Goal: Feedback & Contribution: Contribute content

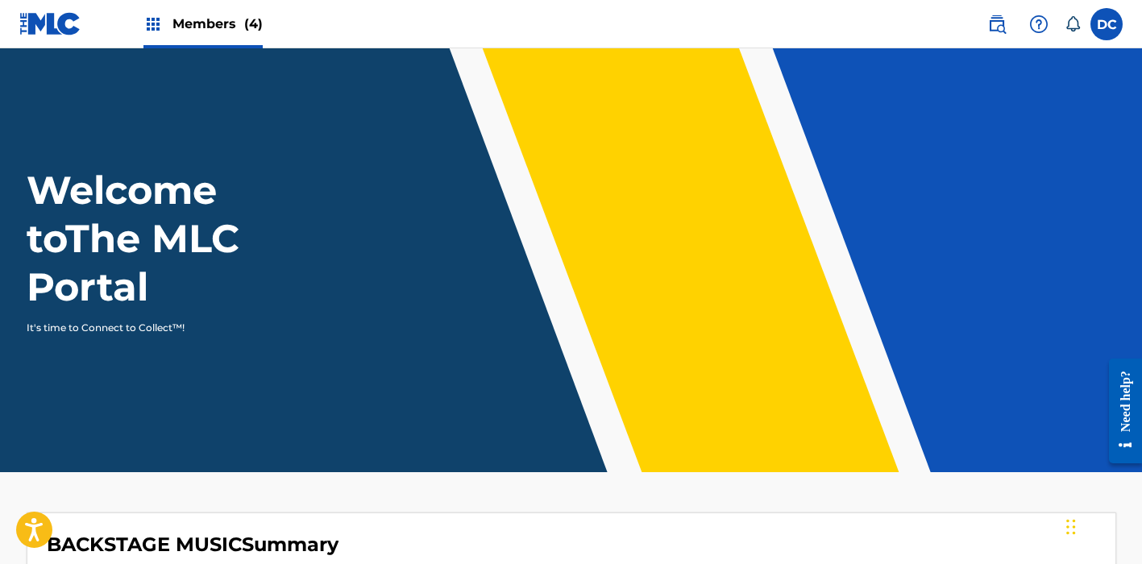
click at [213, 25] on span "Members (4)" at bounding box center [217, 24] width 90 height 19
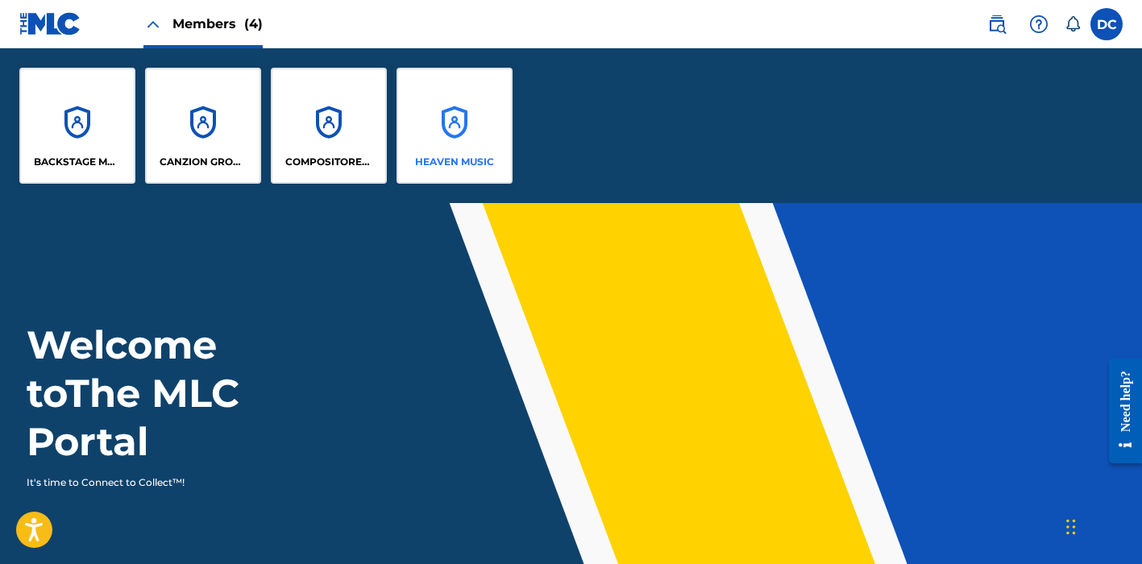
click at [456, 125] on div "HEAVEN MUSIC" at bounding box center [454, 126] width 116 height 116
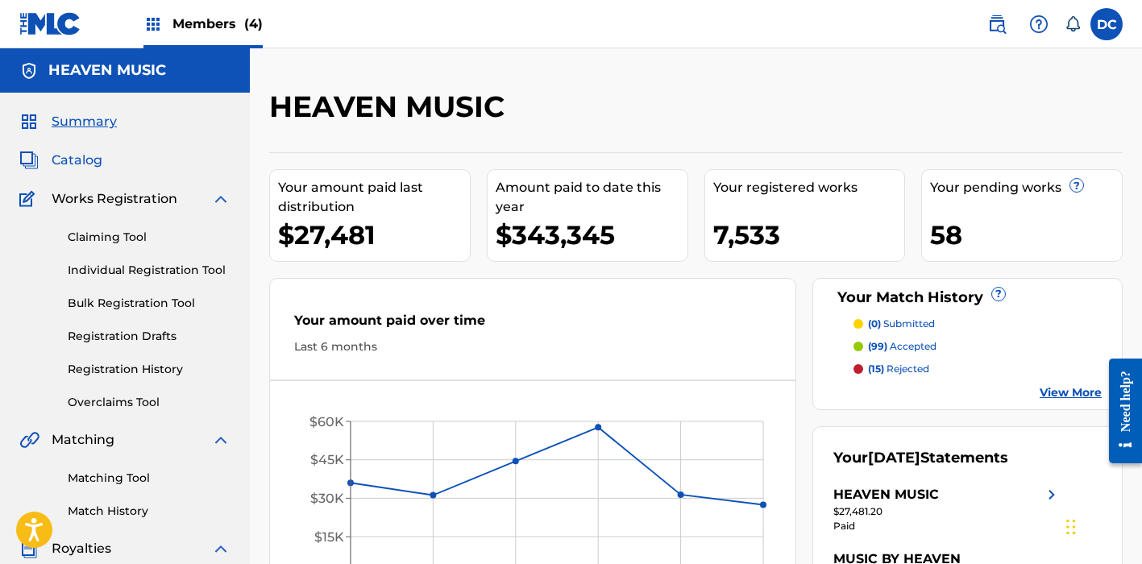
click at [73, 165] on span "Catalog" at bounding box center [77, 160] width 51 height 19
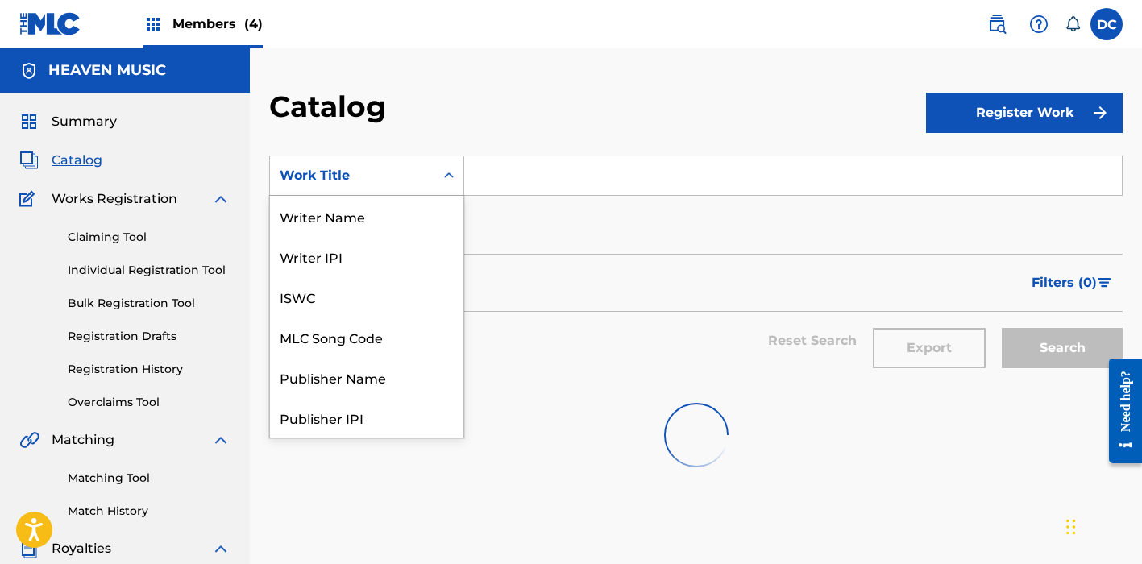
click at [433, 159] on div "Work Title" at bounding box center [366, 175] width 195 height 40
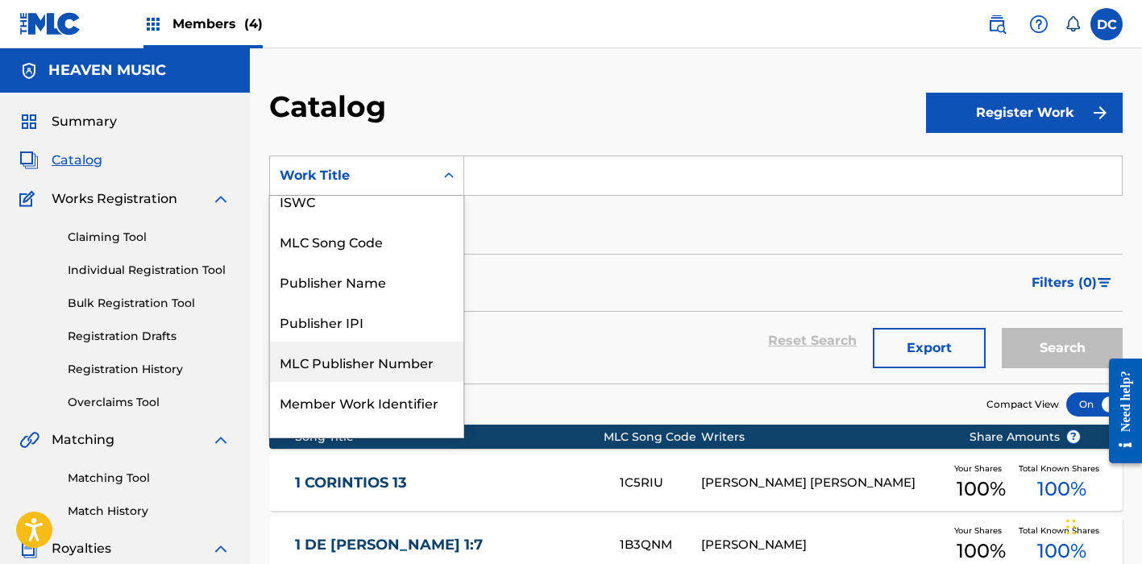
scroll to position [92, 0]
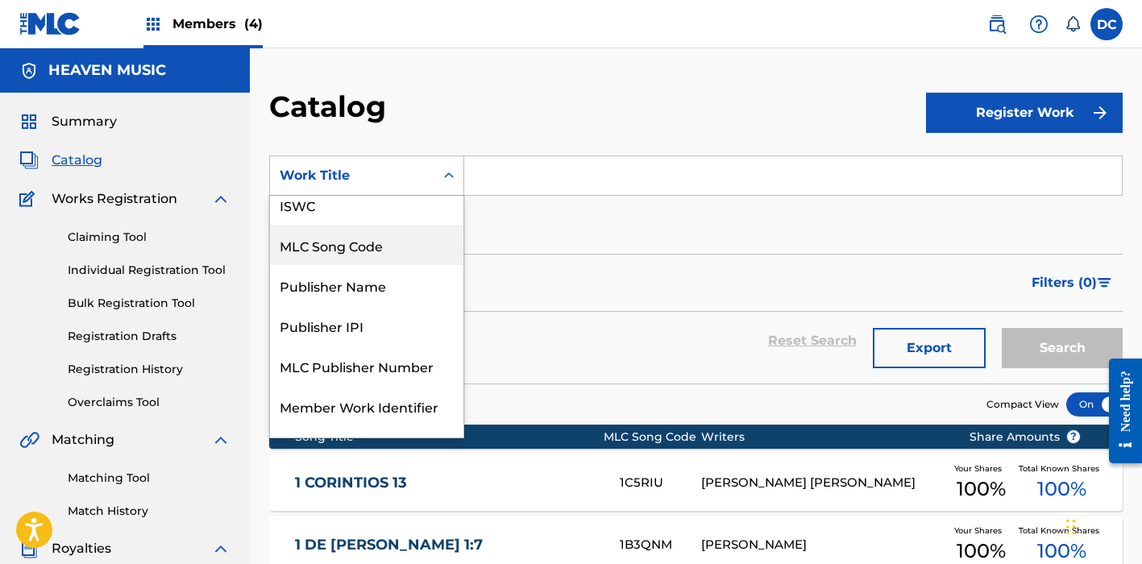
click at [374, 243] on div "MLC Song Code" at bounding box center [366, 245] width 193 height 40
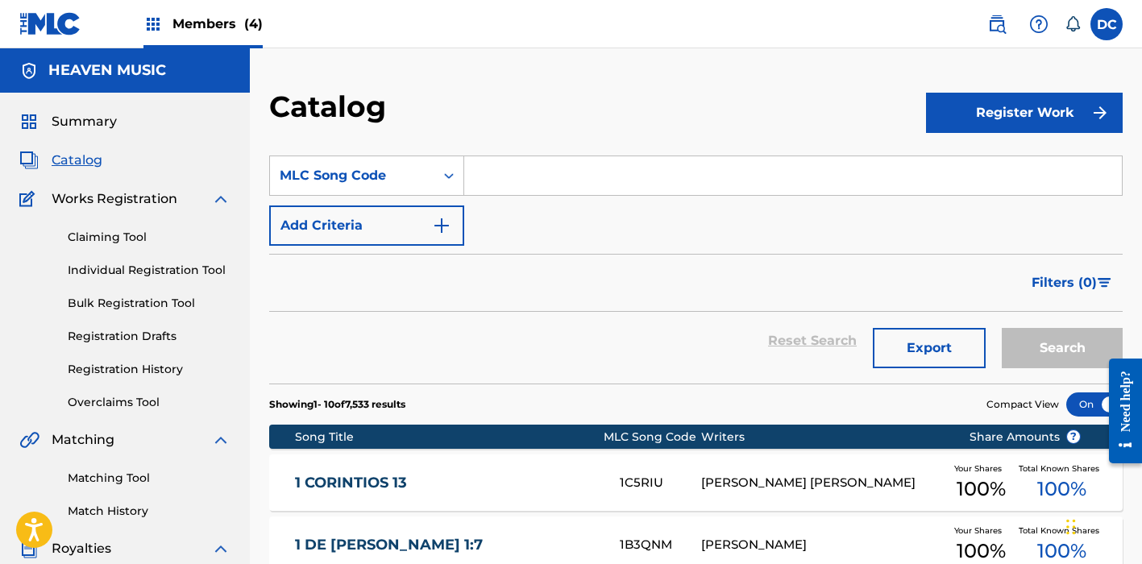
click at [526, 160] on input "Search Form" at bounding box center [792, 175] width 657 height 39
paste input "Wake Up"
type input "Wake Up"
click at [1062, 348] on button "Search" at bounding box center [1061, 348] width 121 height 40
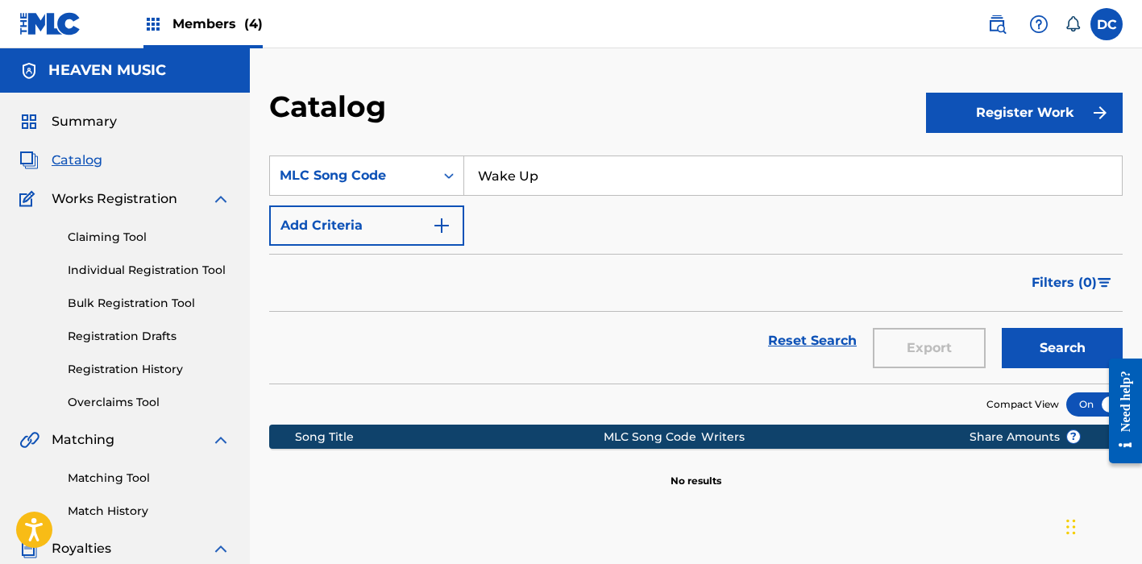
click at [478, 176] on input "Wake Up" at bounding box center [792, 175] width 657 height 39
click at [209, 20] on span "Members (4)" at bounding box center [217, 24] width 90 height 19
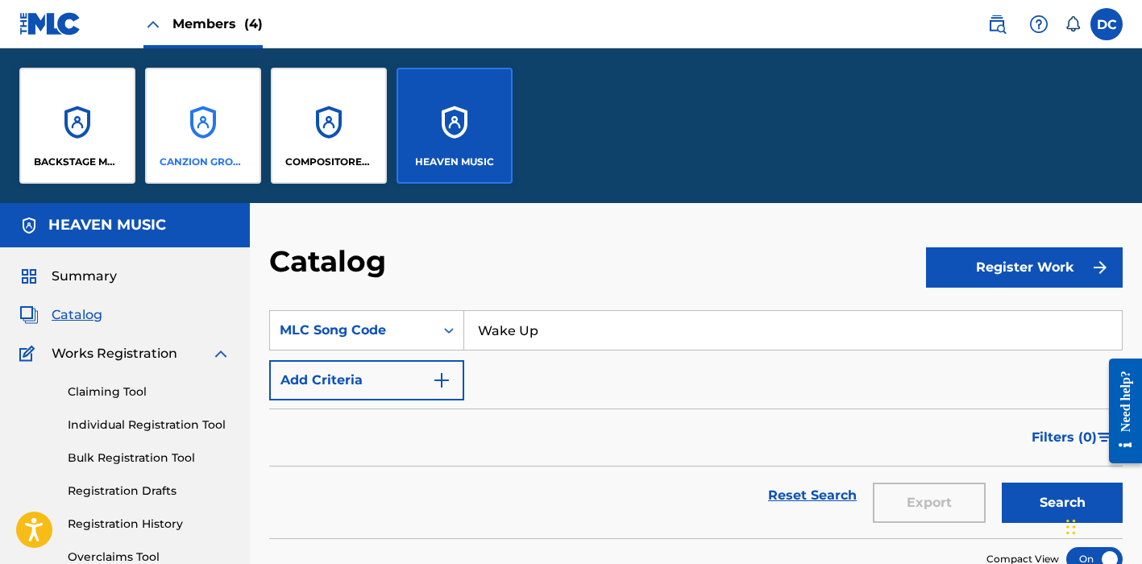
click at [195, 118] on div "CANZION GROUP LP" at bounding box center [203, 126] width 116 height 116
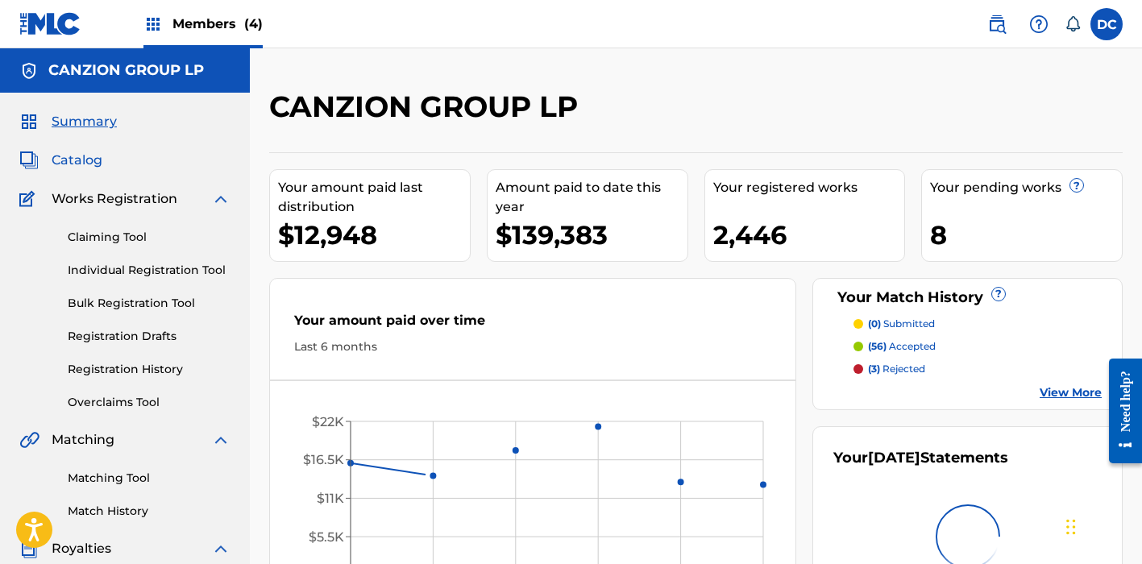
click at [80, 153] on span "Catalog" at bounding box center [77, 160] width 51 height 19
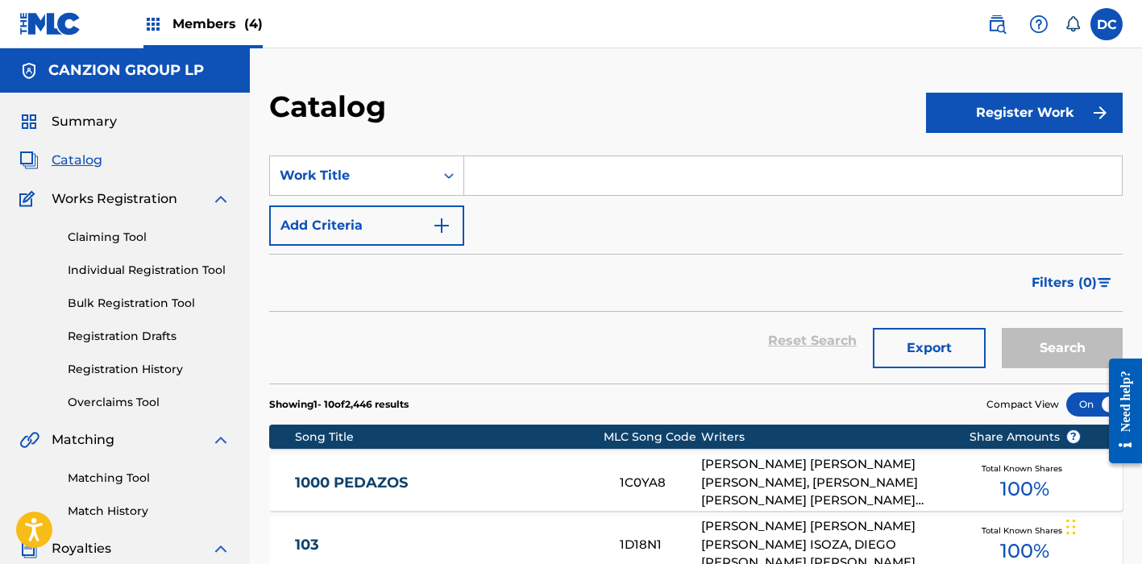
click at [499, 191] on input "Search Form" at bounding box center [792, 175] width 657 height 39
paste input "Wake Up"
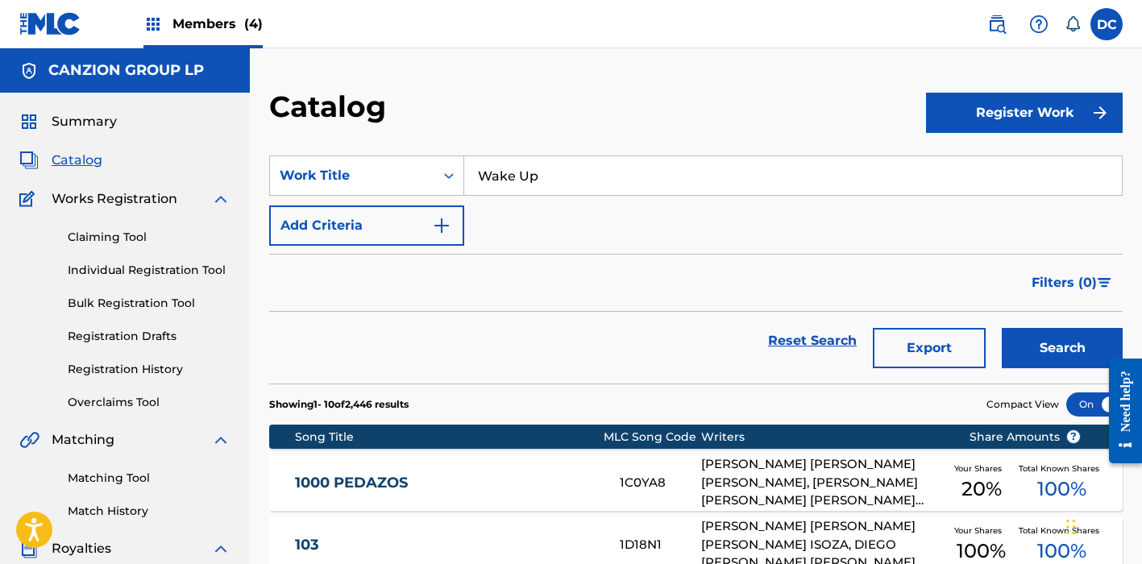
type input "Wake Up"
click at [1062, 348] on button "Search" at bounding box center [1061, 348] width 121 height 40
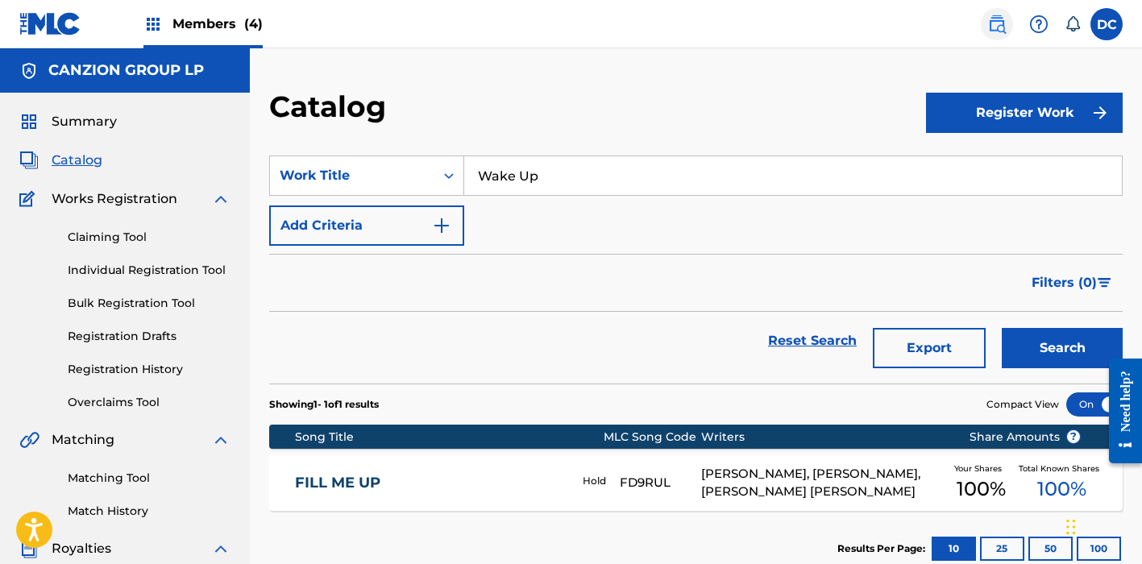
click at [981, 30] on link at bounding box center [996, 24] width 32 height 32
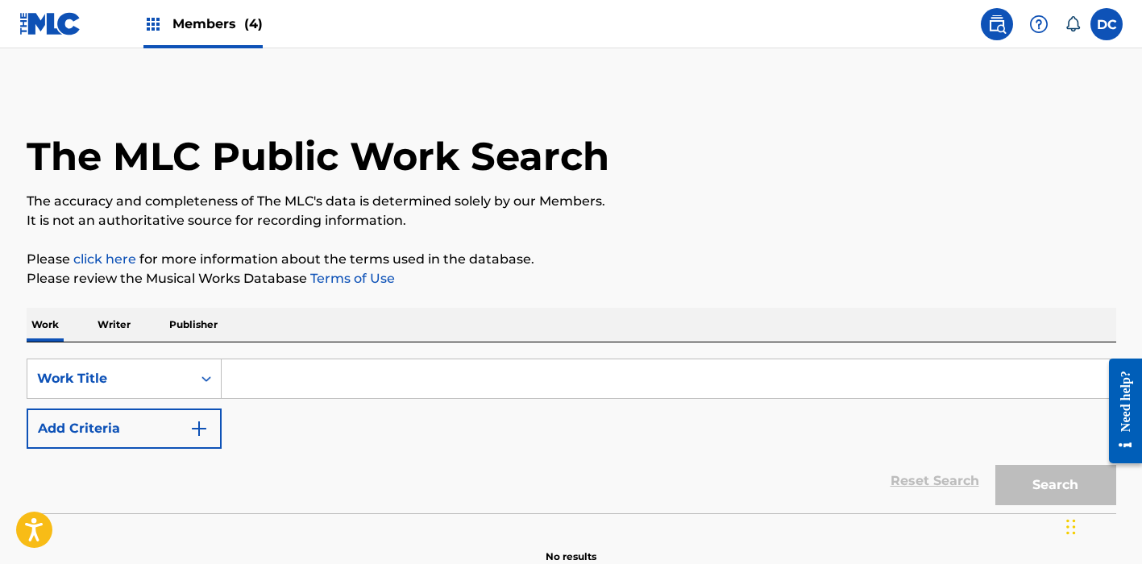
click at [233, 372] on input "Search Form" at bounding box center [668, 378] width 893 height 39
paste input "Wake Up"
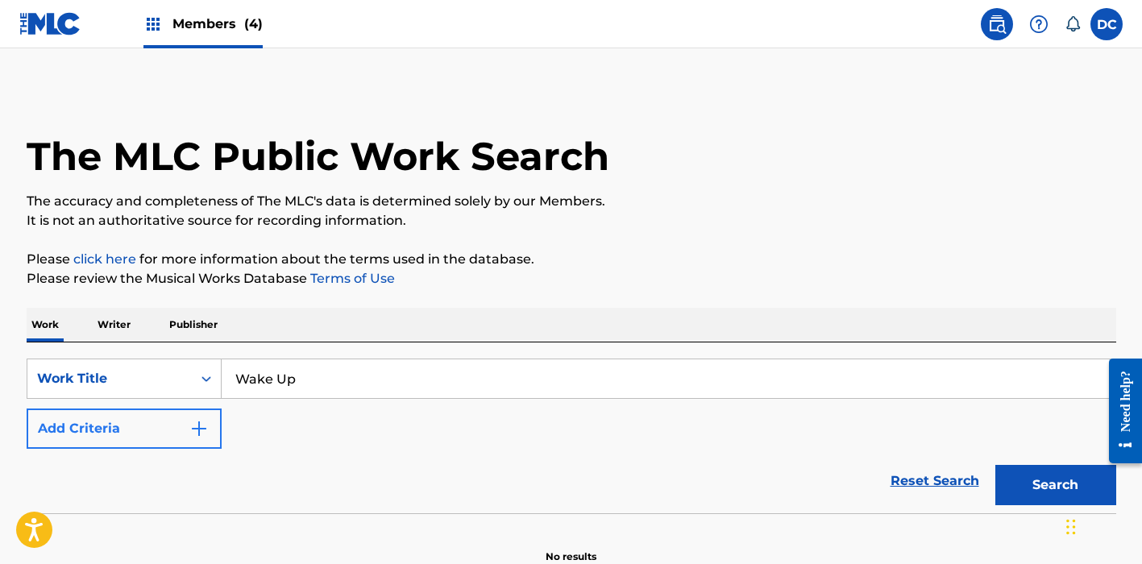
type input "Wake Up"
click at [196, 424] on img "Search Form" at bounding box center [198, 428] width 19 height 19
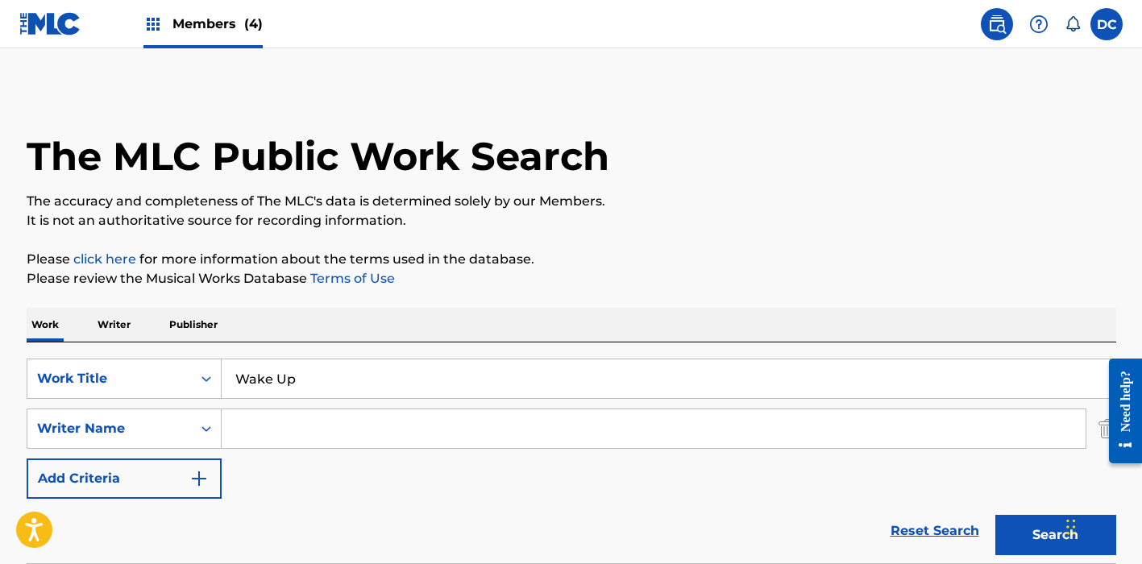
click at [267, 419] on input "Search Form" at bounding box center [654, 428] width 864 height 39
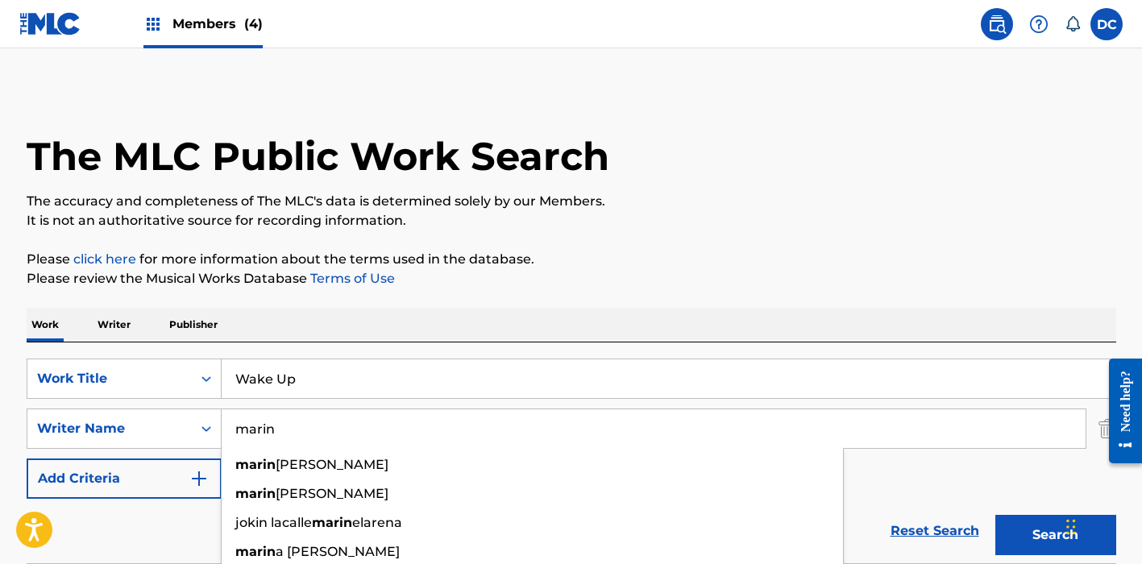
type input "marin"
click at [349, 393] on input "Wake Up" at bounding box center [668, 378] width 893 height 39
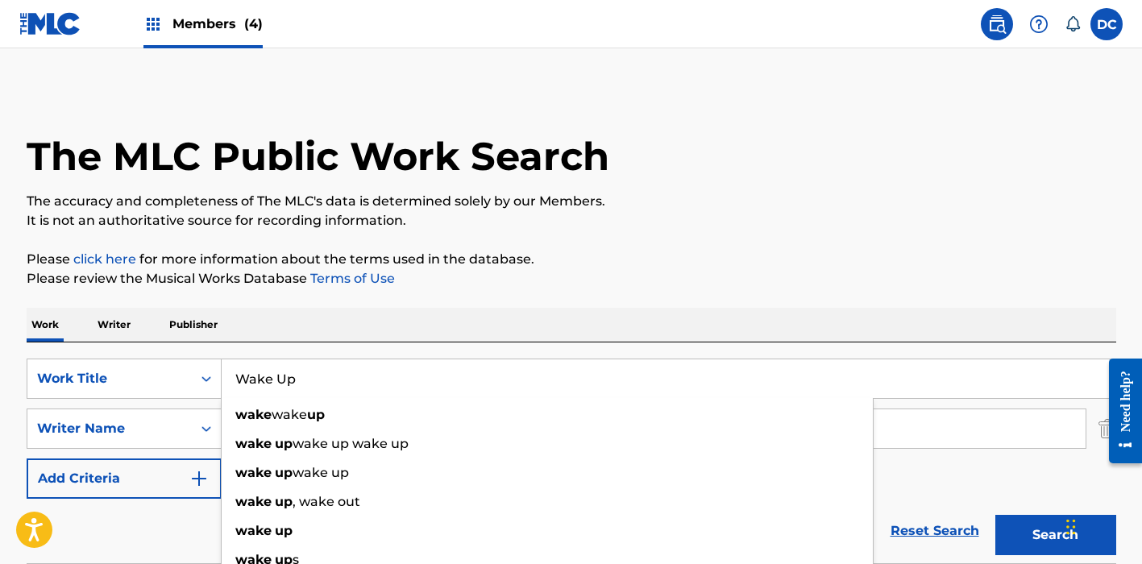
click at [1055, 535] on button "Search" at bounding box center [1055, 535] width 121 height 40
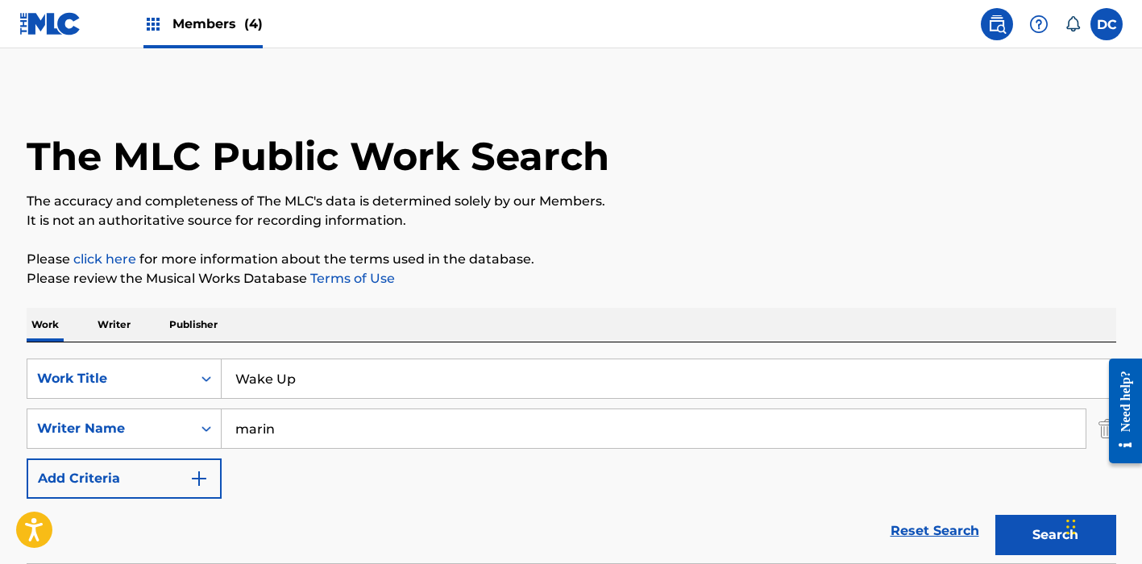
click at [176, 24] on span "Members (4)" at bounding box center [217, 24] width 90 height 19
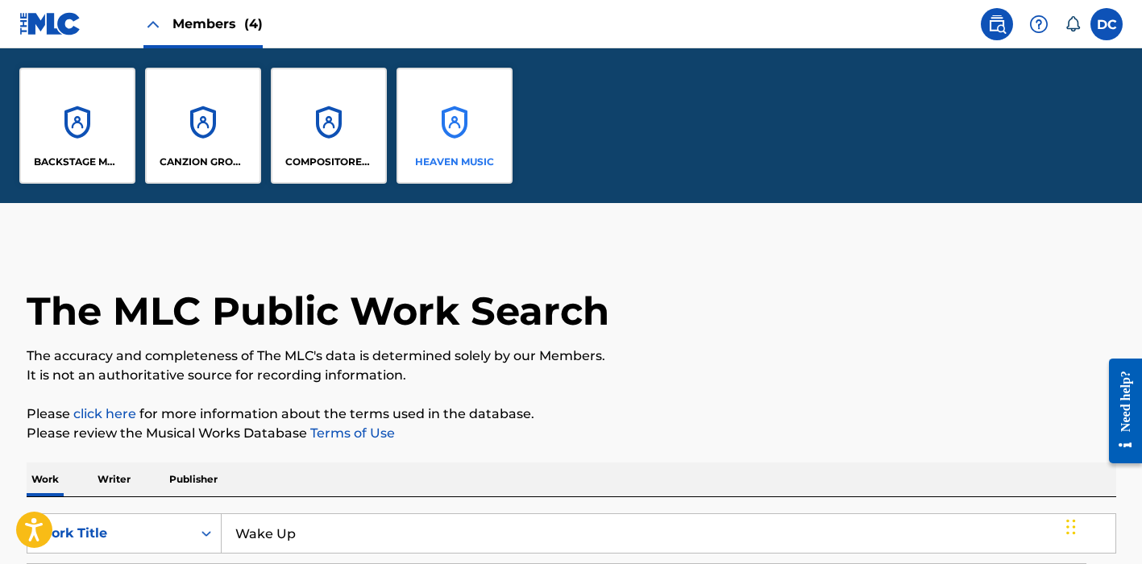
click at [458, 132] on div "HEAVEN MUSIC" at bounding box center [454, 126] width 116 height 116
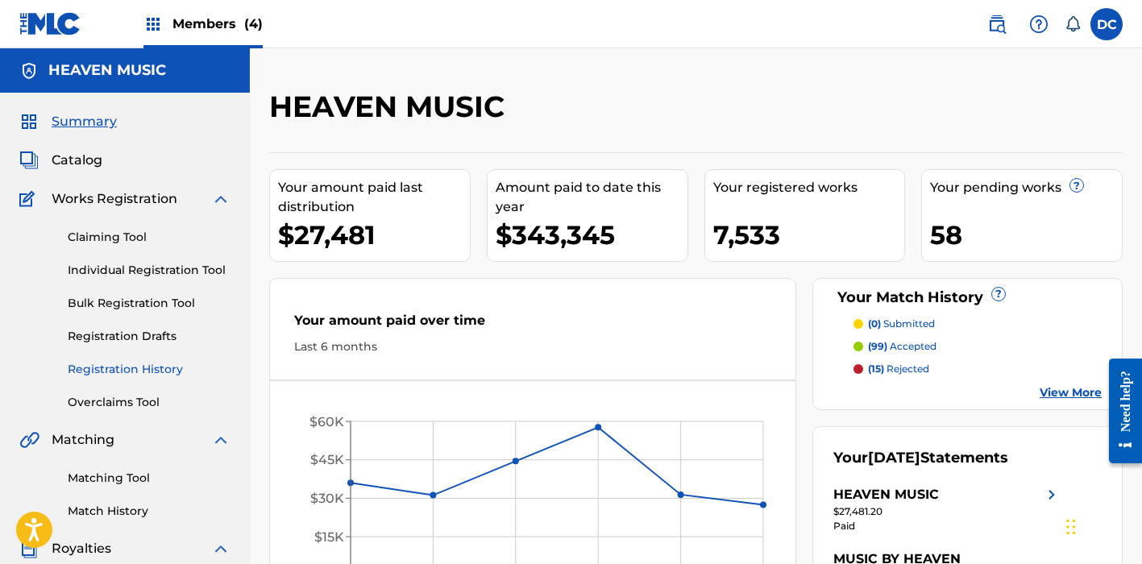
click at [168, 366] on link "Registration History" at bounding box center [149, 369] width 163 height 17
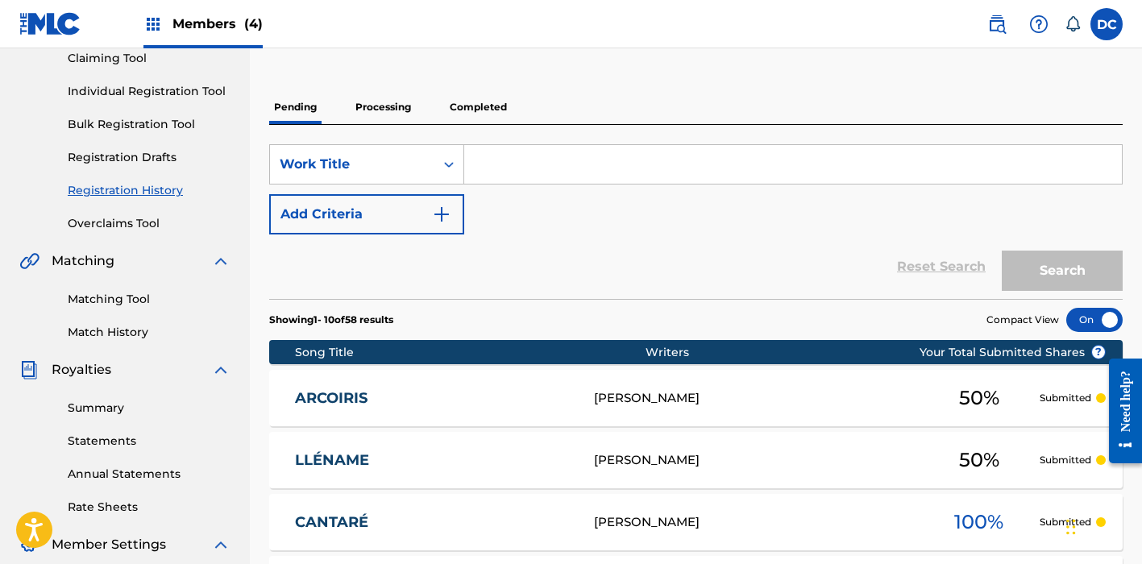
scroll to position [182, 0]
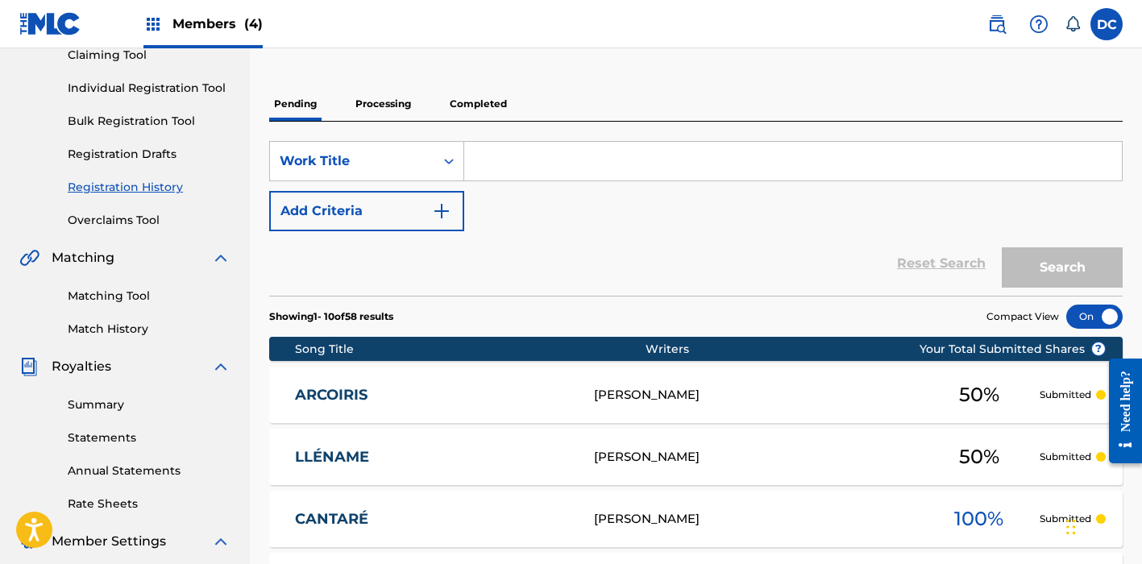
click at [494, 143] on input "Search Form" at bounding box center [792, 161] width 657 height 39
paste input "Wake Up"
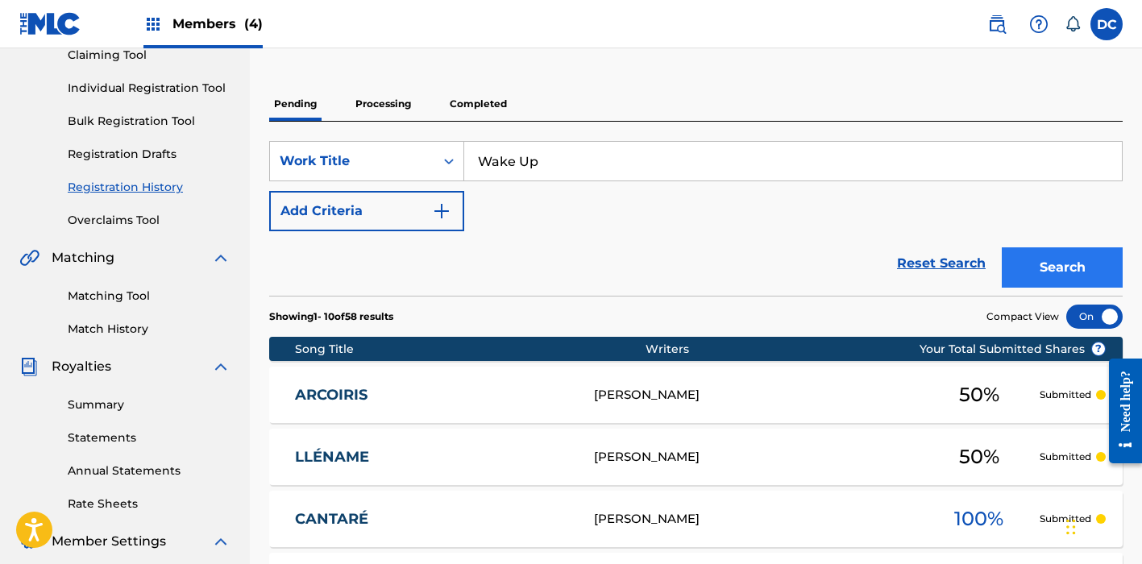
type input "Wake Up"
click at [1119, 283] on button "Search" at bounding box center [1061, 267] width 121 height 40
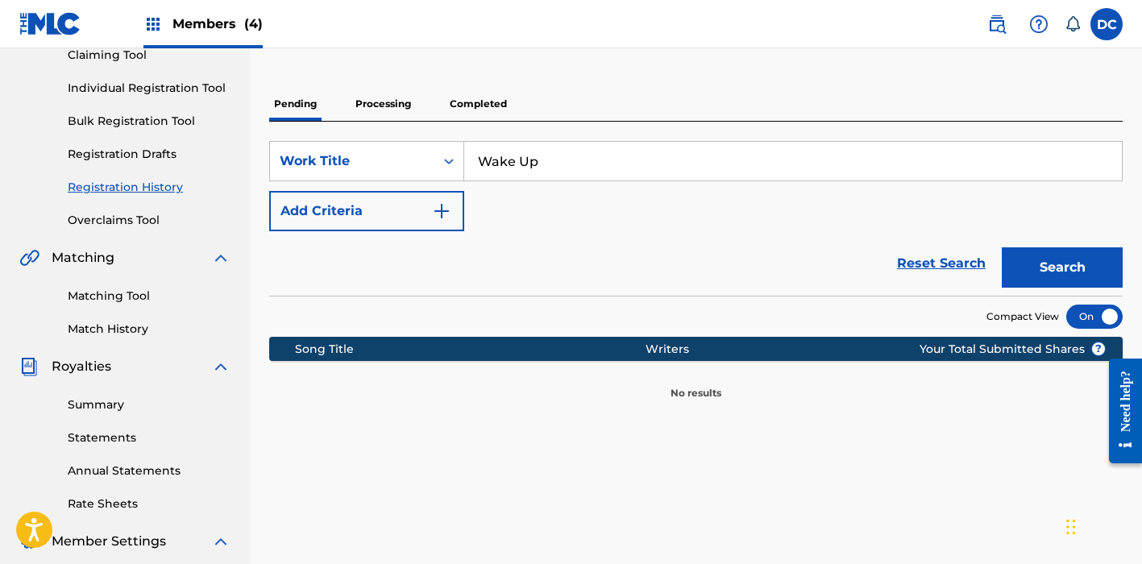
click at [384, 103] on p "Processing" at bounding box center [382, 104] width 65 height 34
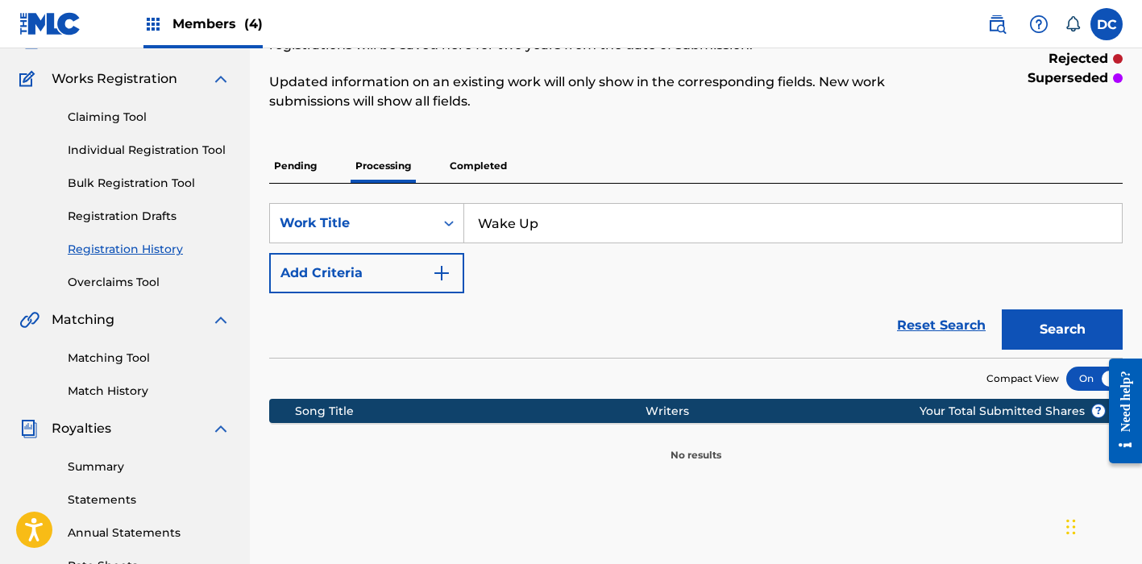
scroll to position [148, 0]
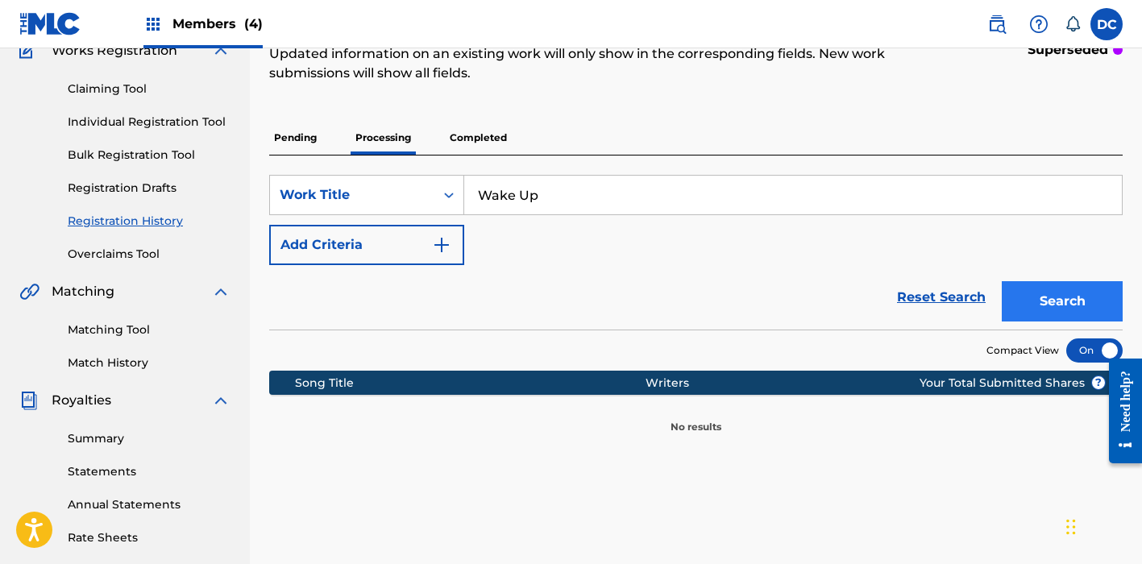
click at [1060, 302] on button "Search" at bounding box center [1061, 301] width 121 height 40
click at [489, 146] on p "Completed" at bounding box center [478, 138] width 67 height 34
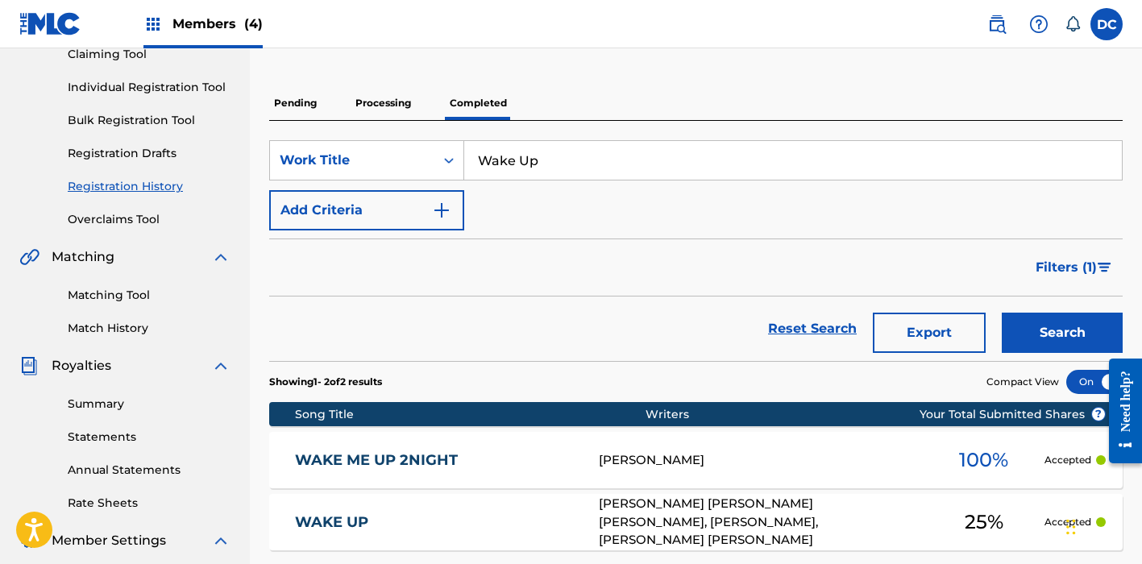
scroll to position [236, 0]
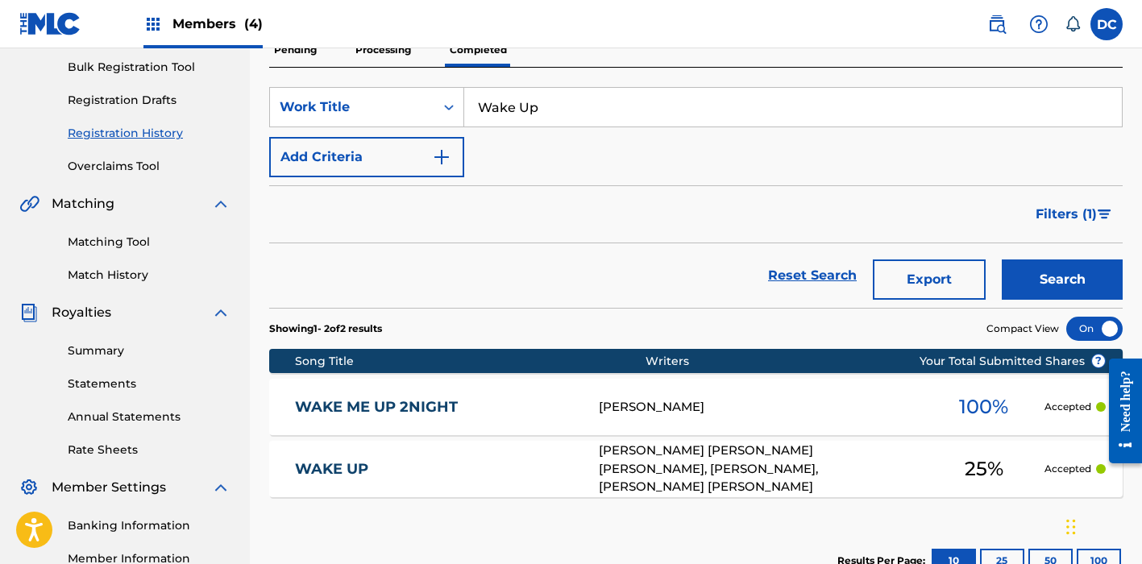
click at [524, 462] on link "WAKE UP" at bounding box center [436, 469] width 283 height 19
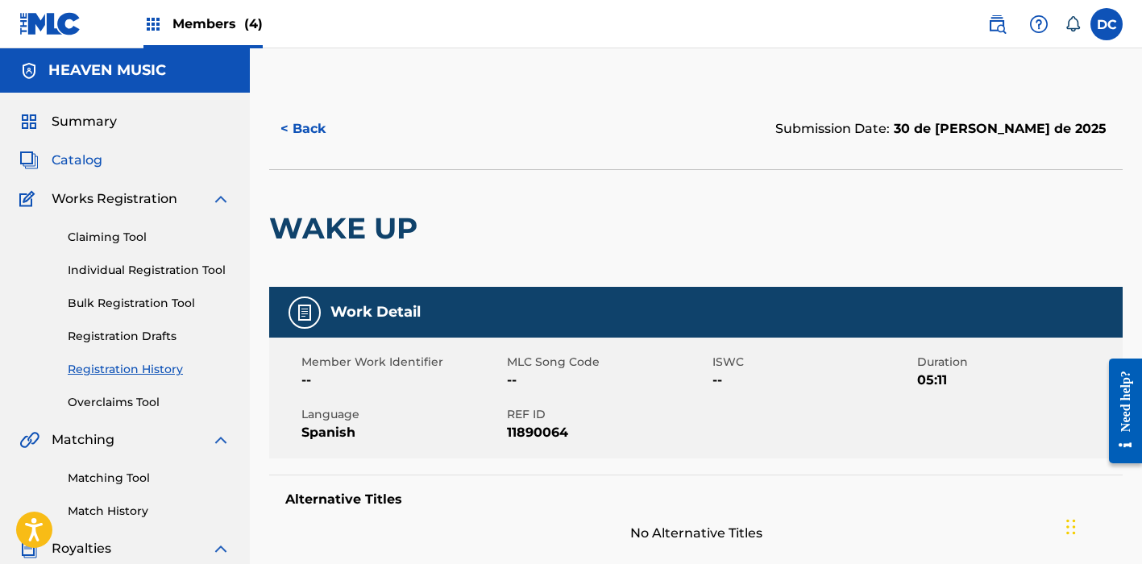
click at [74, 156] on span "Catalog" at bounding box center [77, 160] width 51 height 19
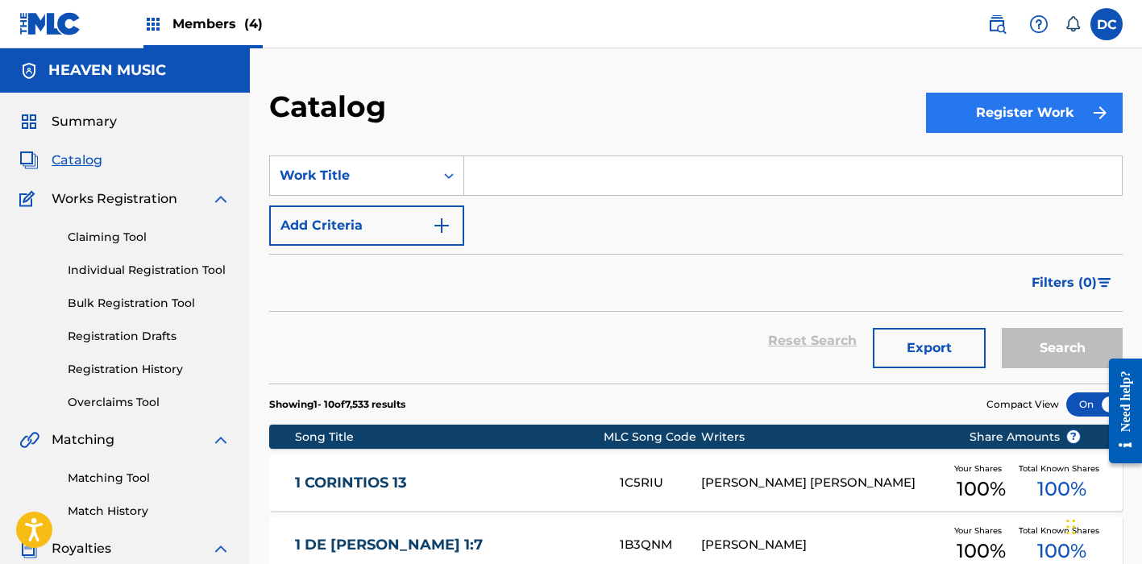
click at [1001, 117] on button "Register Work" at bounding box center [1024, 113] width 197 height 40
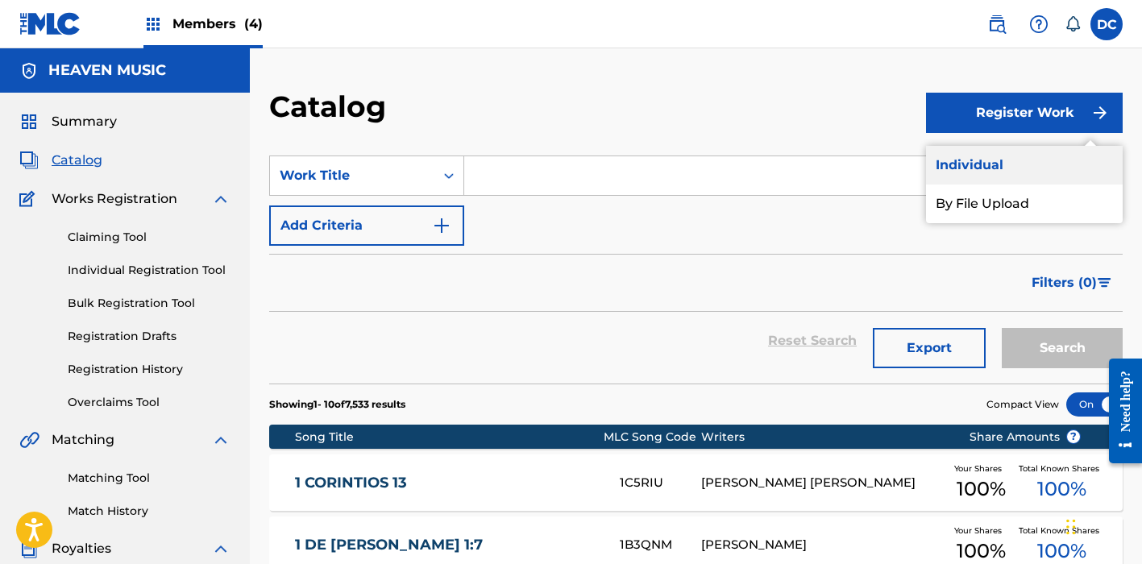
click at [948, 162] on link "Individual" at bounding box center [1024, 165] width 197 height 39
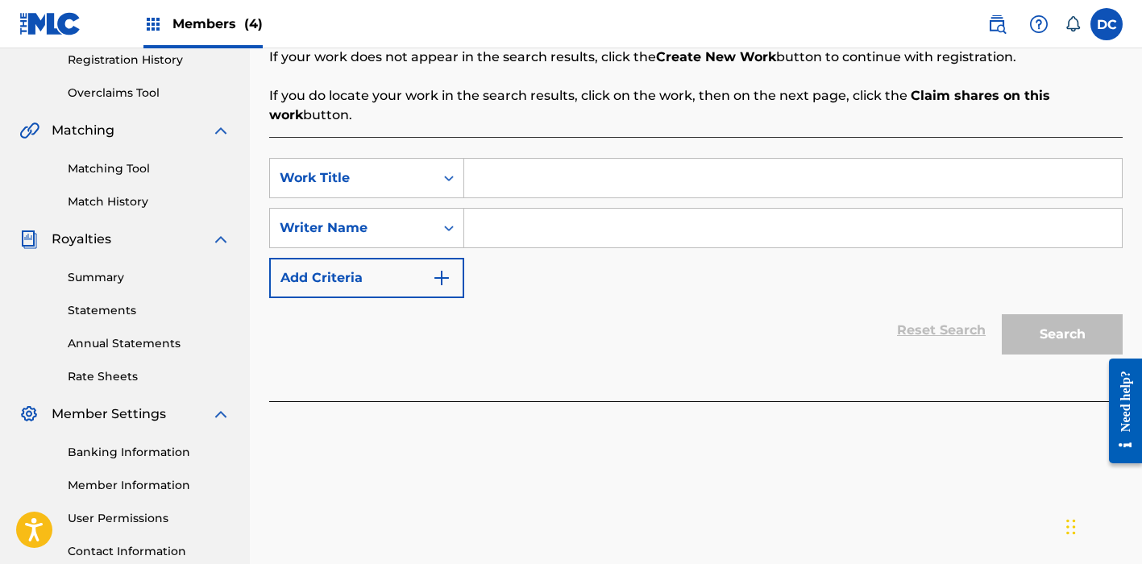
scroll to position [342, 0]
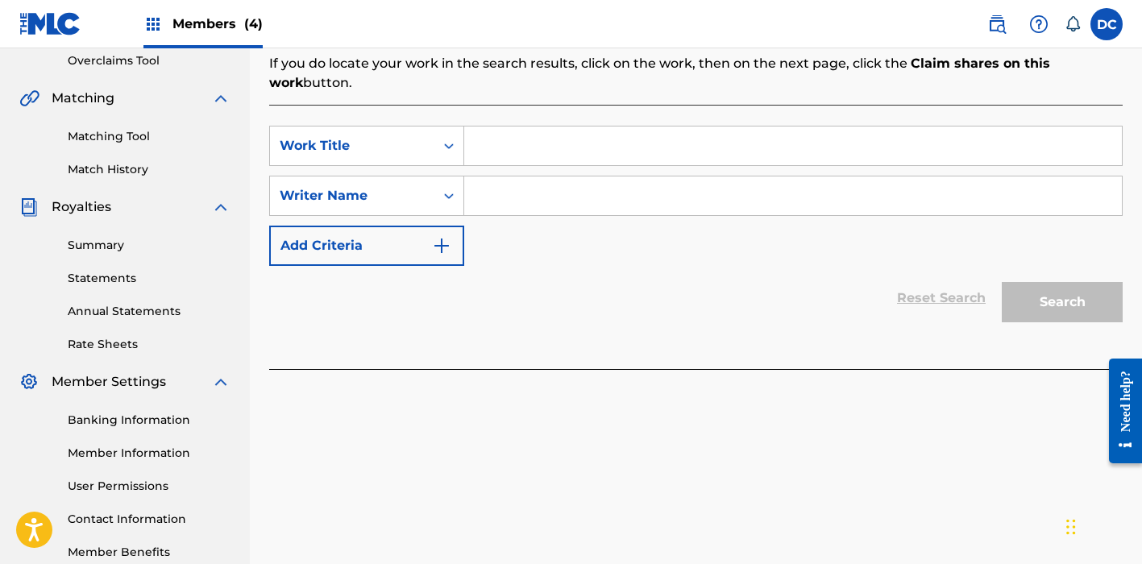
click at [496, 168] on div "SearchWithCriteria65284316-d250-400d-811b-8e9445b0caae Work Title SearchWithCri…" at bounding box center [695, 196] width 853 height 140
click at [495, 154] on input "Search Form" at bounding box center [792, 145] width 657 height 39
paste input "Wake Up"
drag, startPoint x: 557, startPoint y: 144, endPoint x: 448, endPoint y: 141, distance: 109.6
click at [447, 141] on div "SearchWithCriteria65284316-d250-400d-811b-8e9445b0caae Work Title Wake Up wake …" at bounding box center [695, 146] width 853 height 40
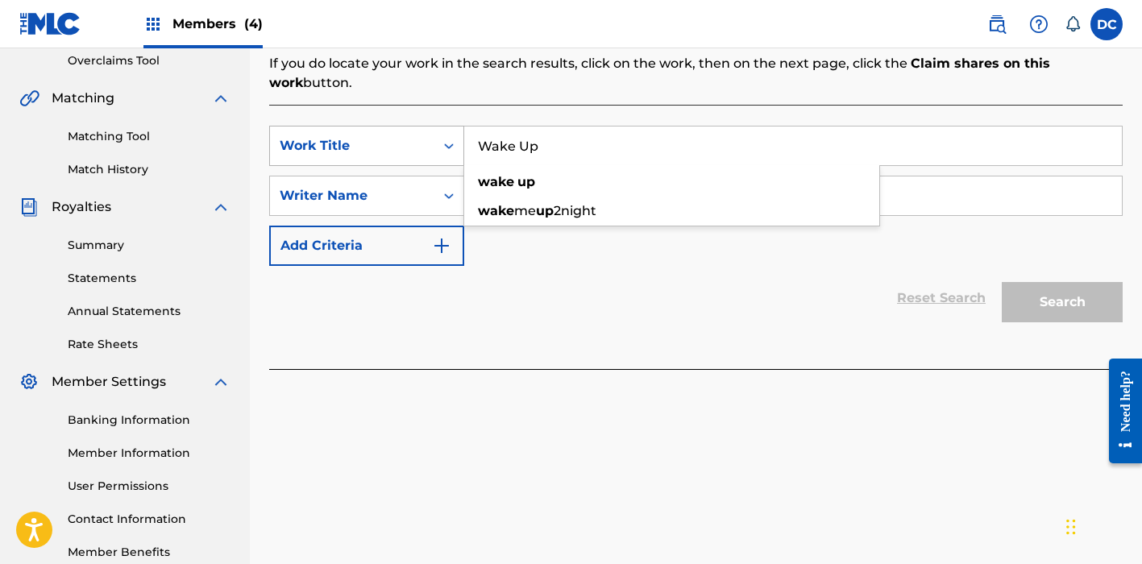
paste input "Quiero Agradecerte"
type input "Quiero Agradecerte"
click at [597, 224] on div "SearchWithCriteria65284316-d250-400d-811b-8e9445b0caae Work Title Quiero Agrade…" at bounding box center [695, 196] width 853 height 140
click at [555, 195] on input "Search Form" at bounding box center [792, 195] width 657 height 39
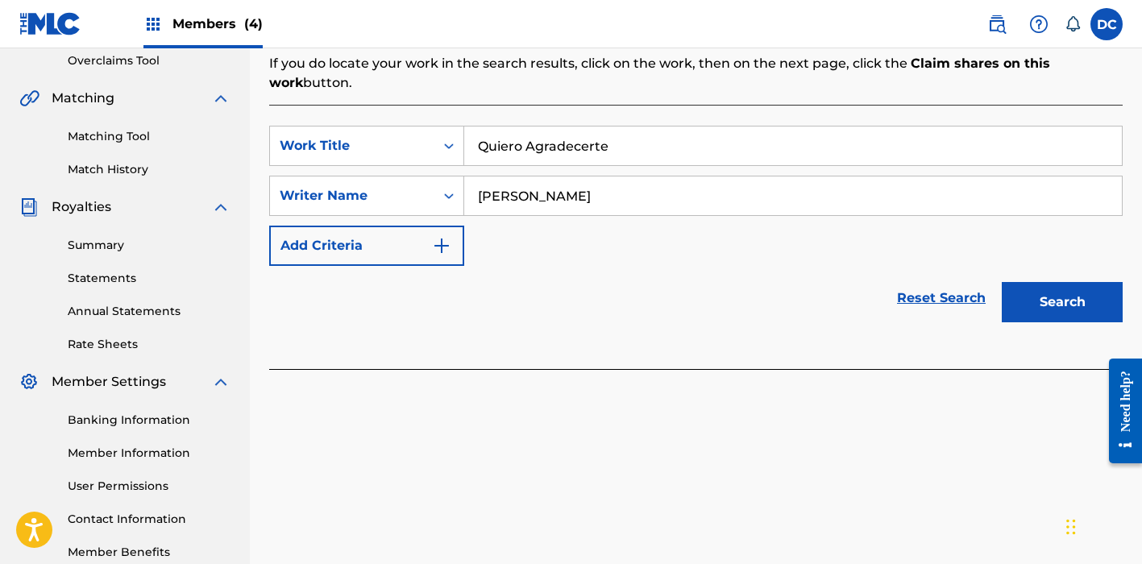
type input "[PERSON_NAME]"
click at [1062, 302] on button "Search" at bounding box center [1061, 302] width 121 height 40
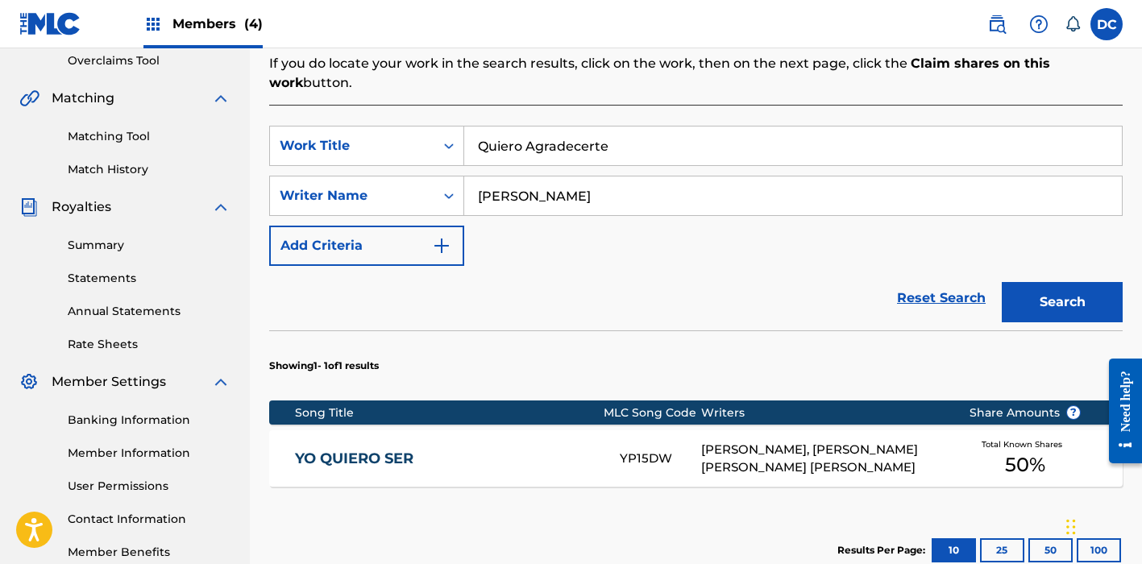
scroll to position [400, 0]
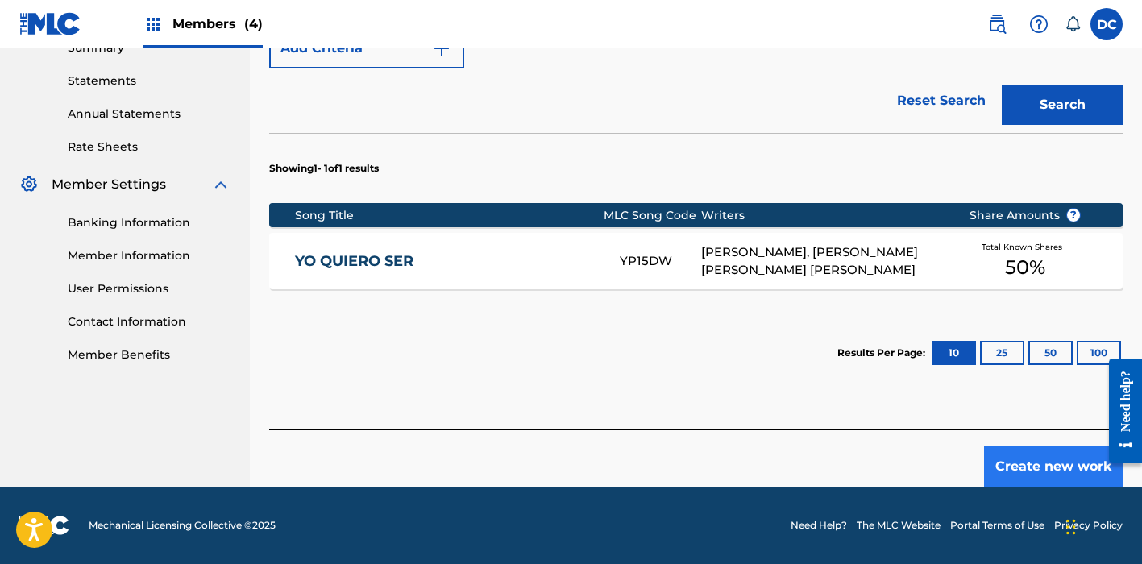
click at [1012, 467] on button "Create new work" at bounding box center [1053, 466] width 139 height 40
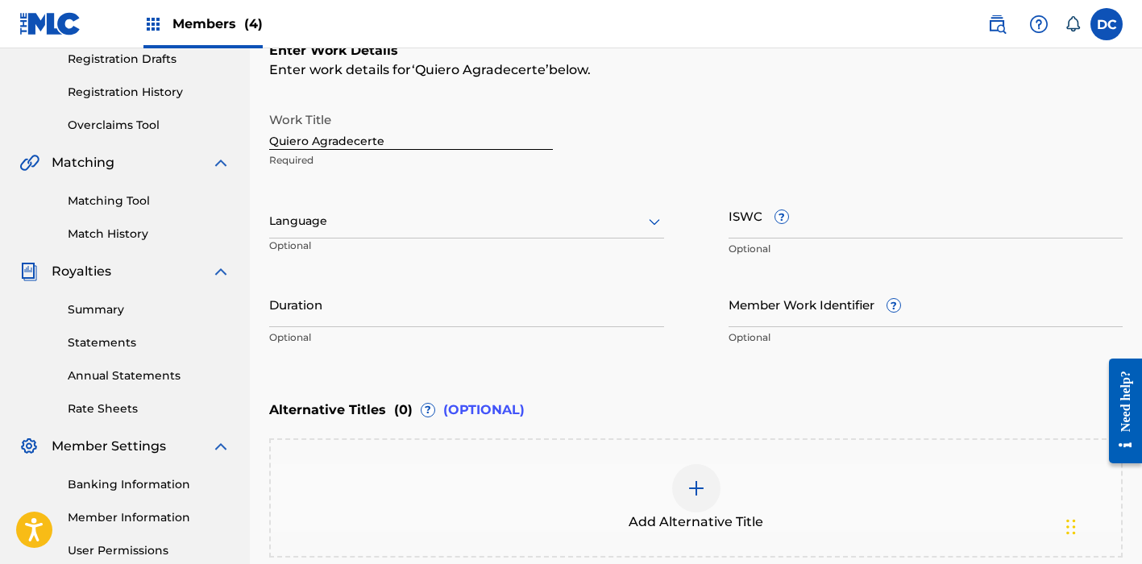
scroll to position [216, 0]
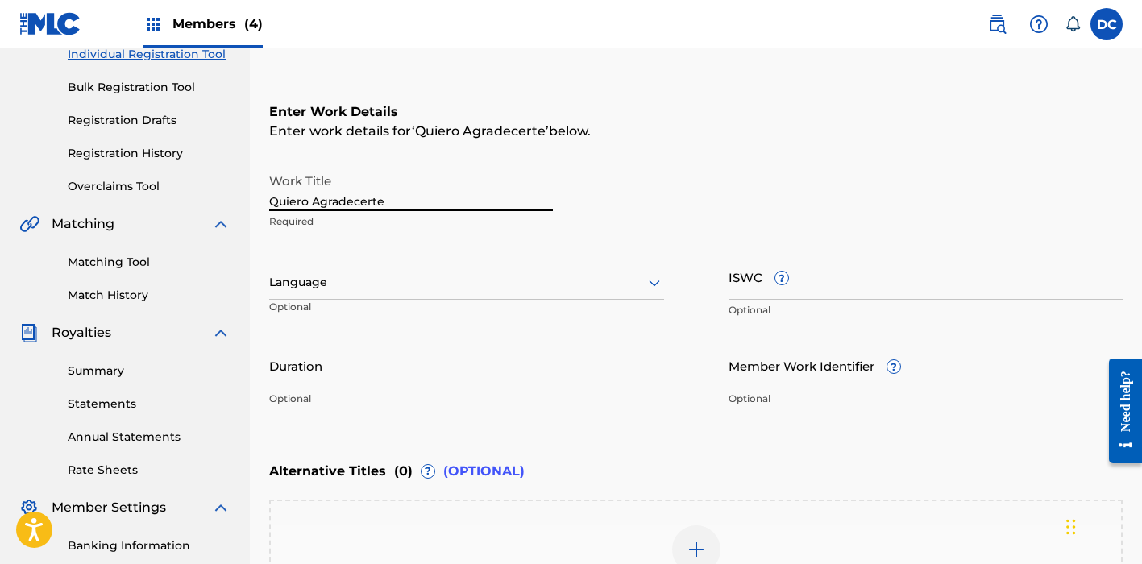
drag, startPoint x: 402, startPoint y: 203, endPoint x: 222, endPoint y: 197, distance: 179.7
click at [222, 197] on main "HEAVEN MUSIC Summary Catalog Works Registration Claiming Tool Individual Regist…" at bounding box center [571, 274] width 1142 height 884
type input "QUIERO AGRADECERTE"
click at [384, 281] on div at bounding box center [466, 282] width 395 height 20
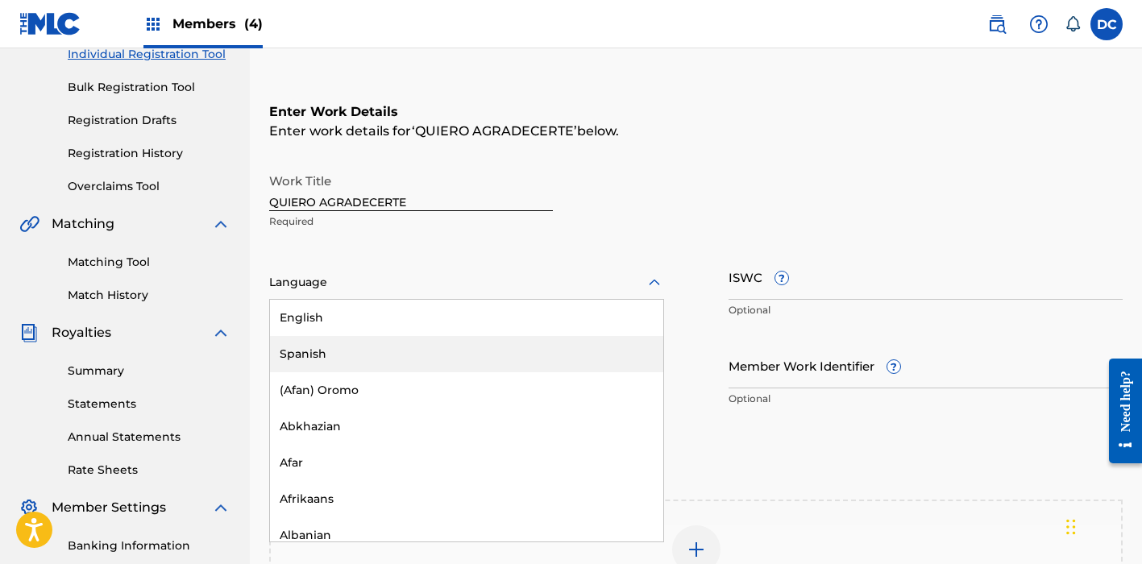
click at [306, 350] on div "Spanish" at bounding box center [466, 354] width 393 height 36
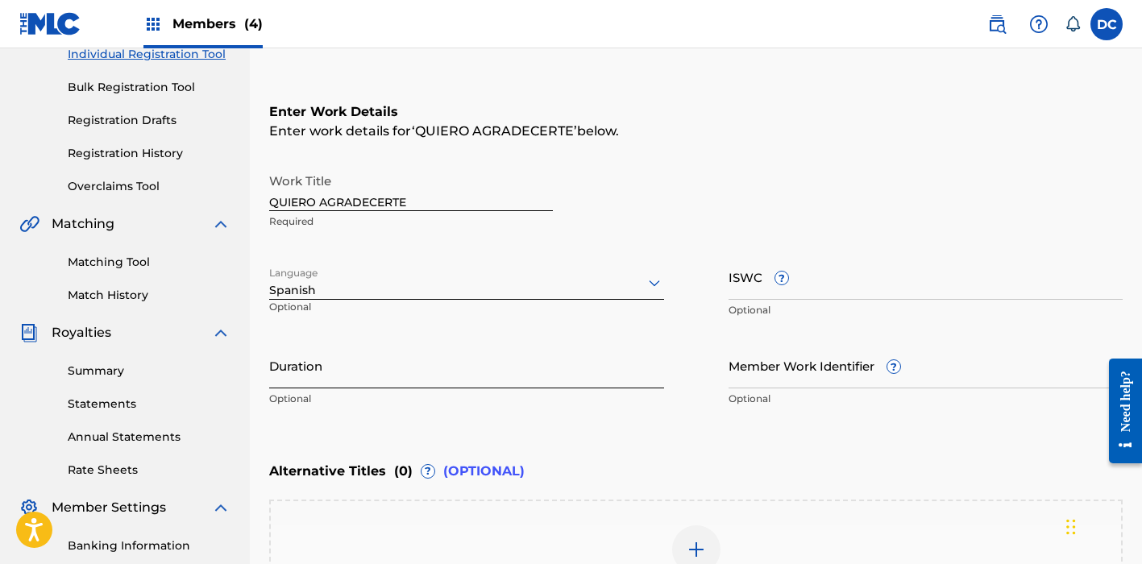
click at [360, 371] on input "Duration" at bounding box center [466, 365] width 395 height 46
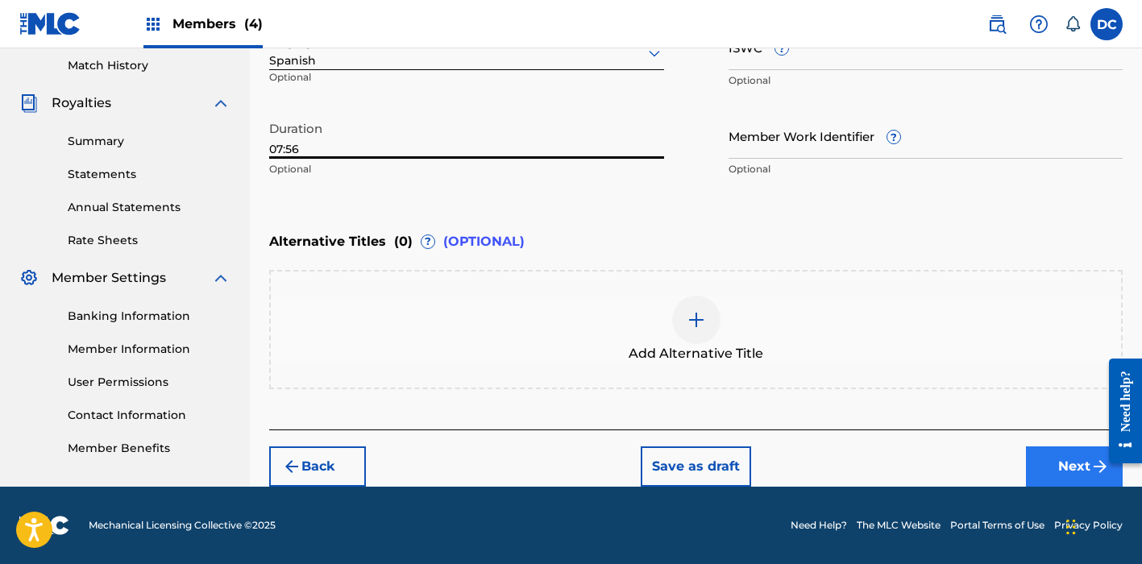
type input "07:56"
click at [1052, 462] on button "Next" at bounding box center [1074, 466] width 97 height 40
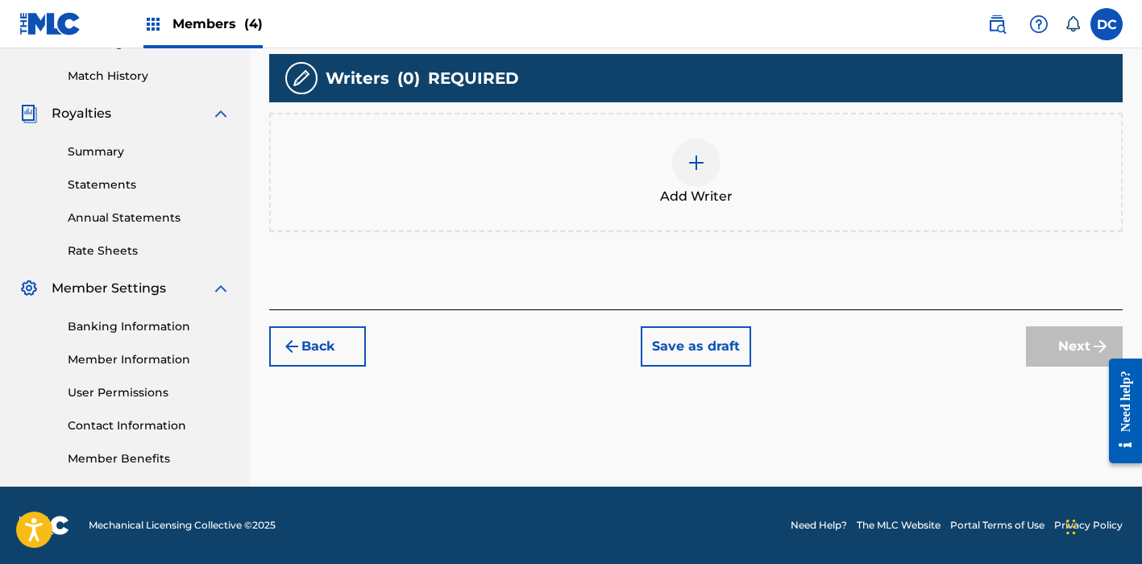
scroll to position [379, 0]
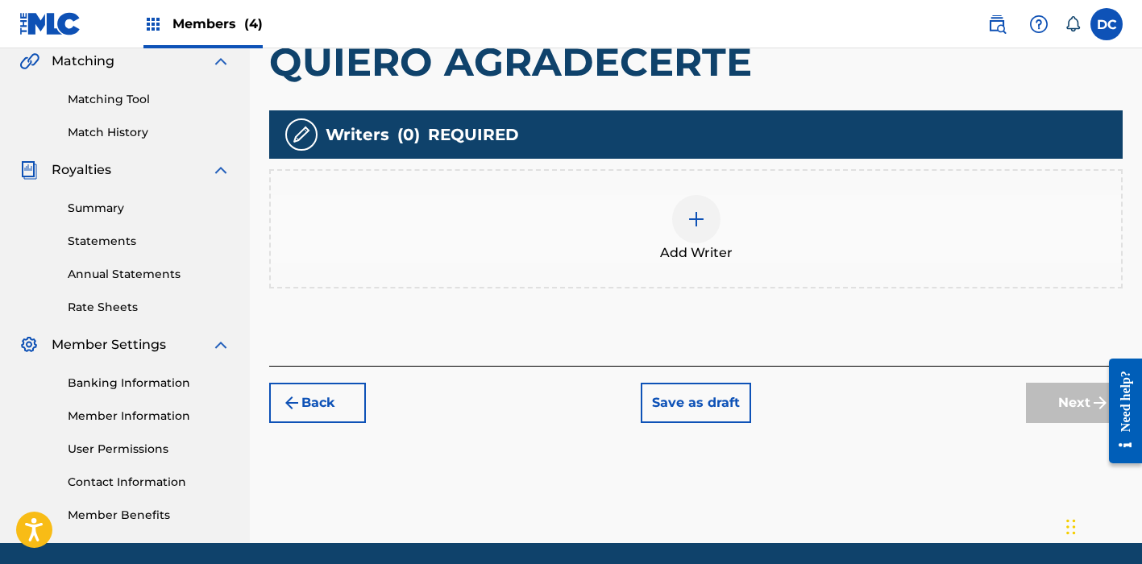
click at [665, 225] on div "Add Writer" at bounding box center [696, 229] width 850 height 68
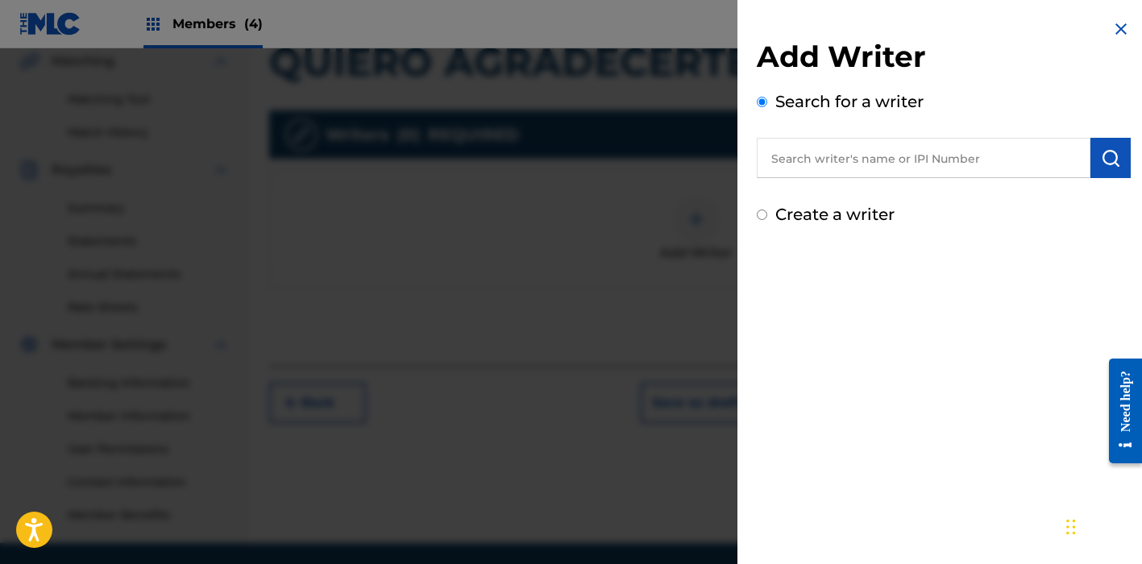
click at [803, 175] on input "text" at bounding box center [923, 158] width 334 height 40
paste input "[PERSON_NAME]"
click at [830, 154] on input "[PERSON_NAME]" at bounding box center [923, 158] width 334 height 40
type input "[PERSON_NAME]"
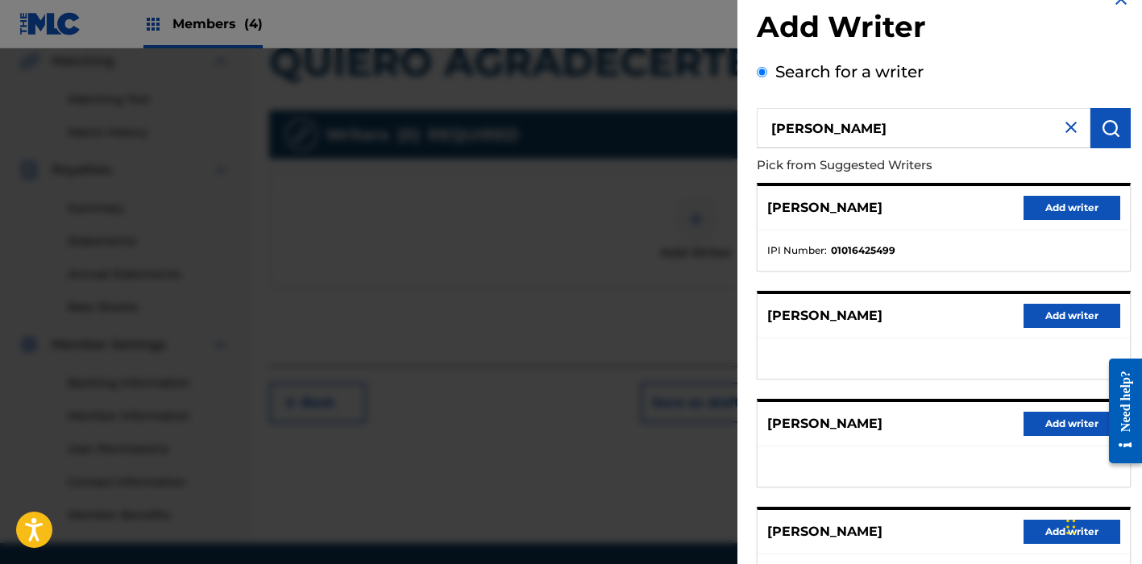
scroll to position [0, 0]
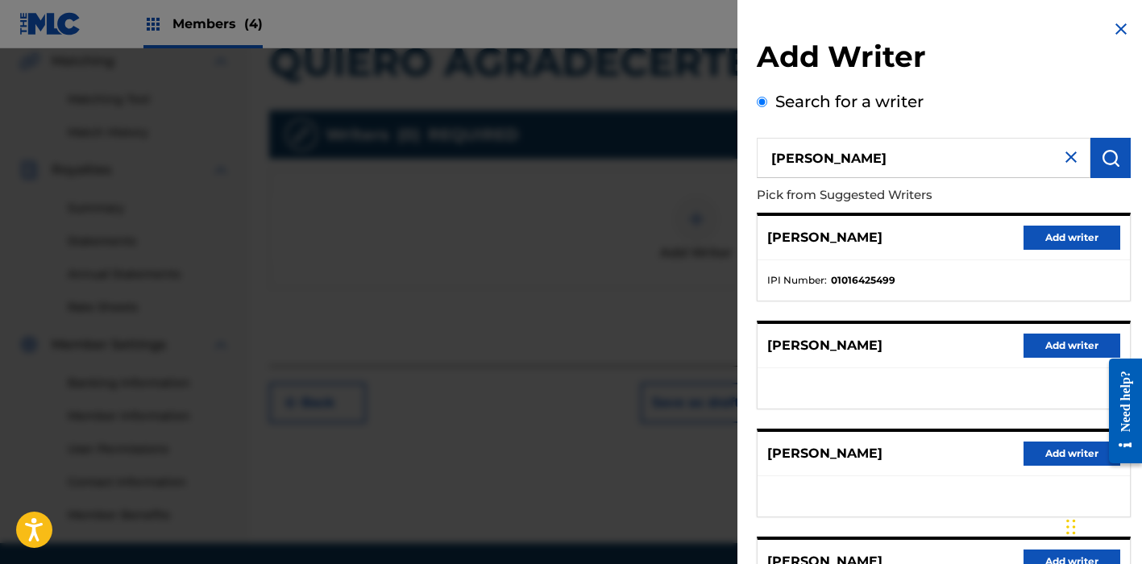
click at [873, 276] on strong "01016425499" at bounding box center [863, 280] width 64 height 15
copy strong "01016425499"
click at [1074, 231] on button "Add writer" at bounding box center [1071, 238] width 97 height 24
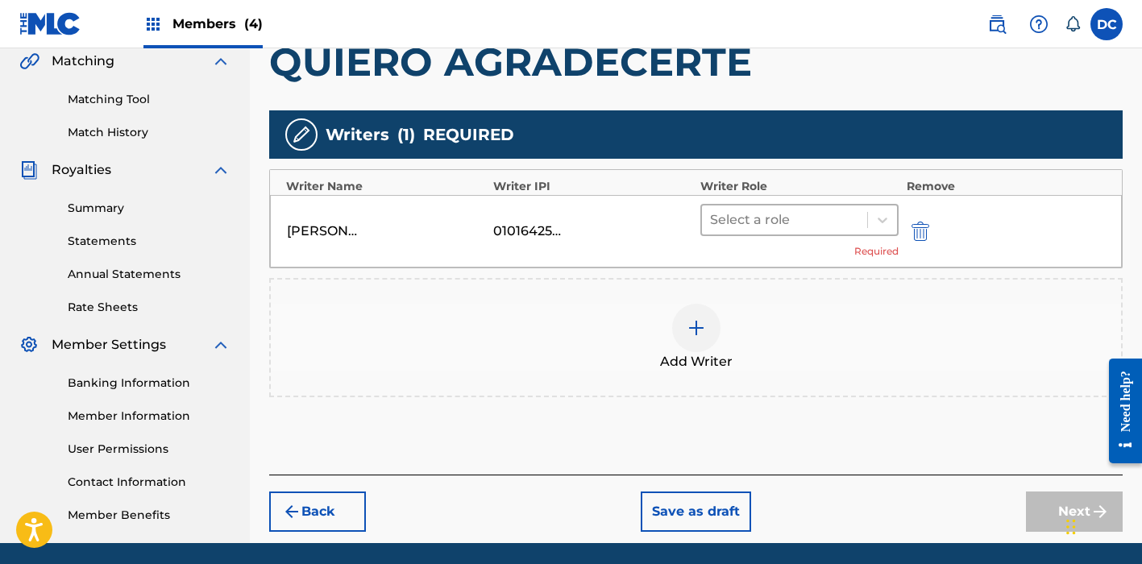
click at [850, 214] on div at bounding box center [784, 220] width 149 height 23
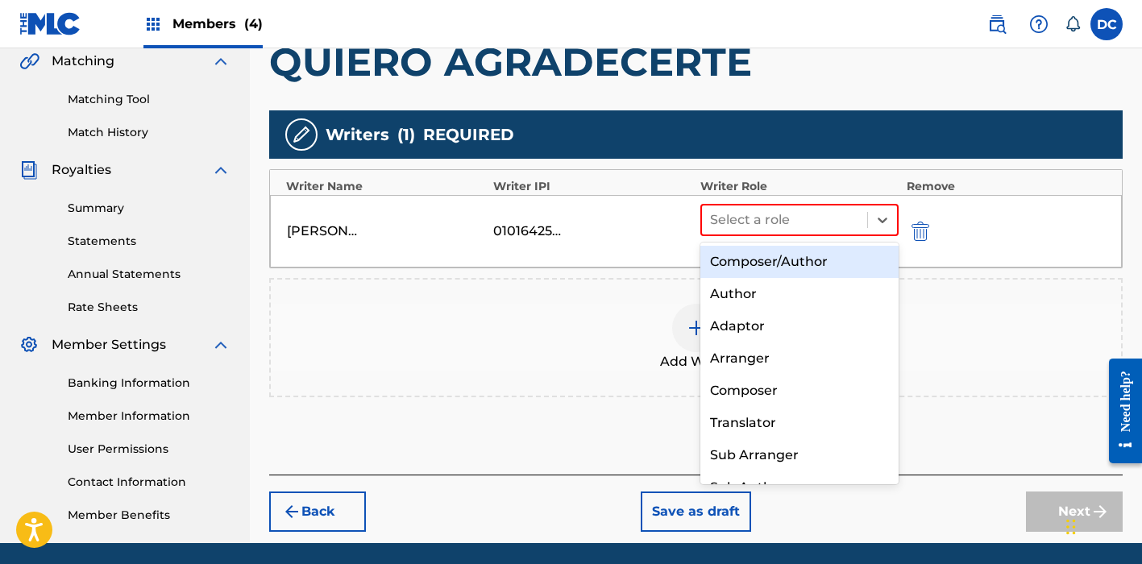
click at [833, 262] on div "Composer/Author" at bounding box center [799, 262] width 198 height 32
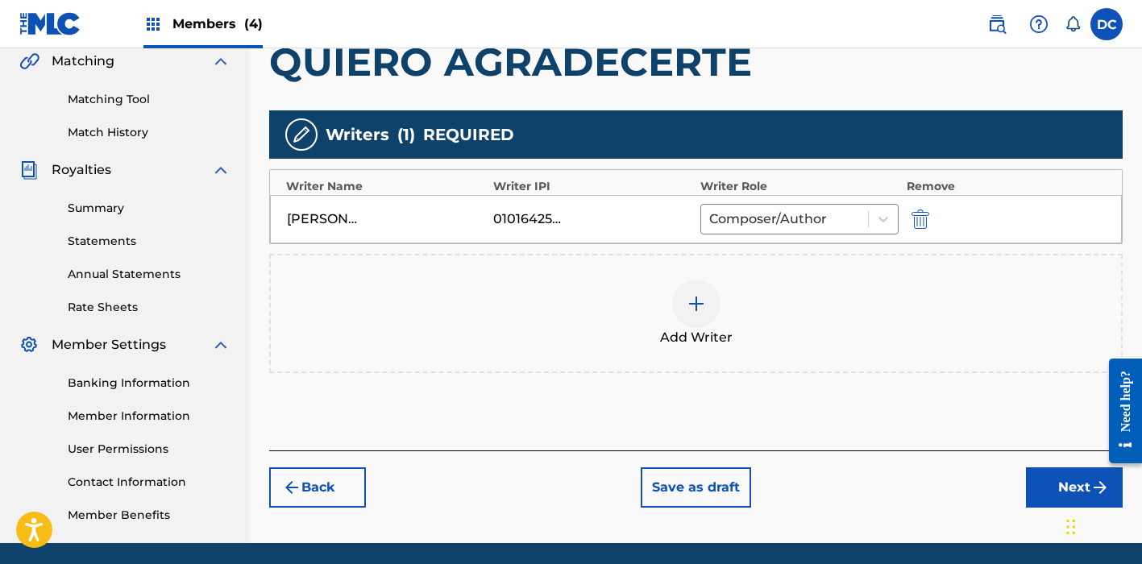
click at [698, 291] on div at bounding box center [696, 304] width 48 height 48
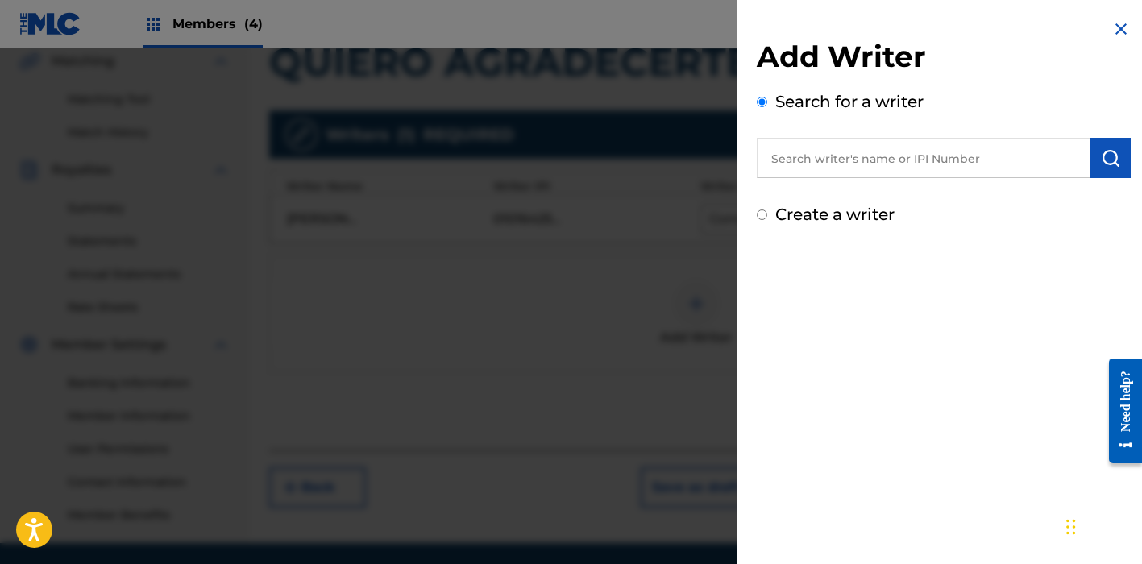
click at [798, 160] on input "text" at bounding box center [923, 158] width 334 height 40
paste input "1096455039"
click at [764, 160] on input "1096455039" at bounding box center [923, 158] width 334 height 40
type input "O1096455039"
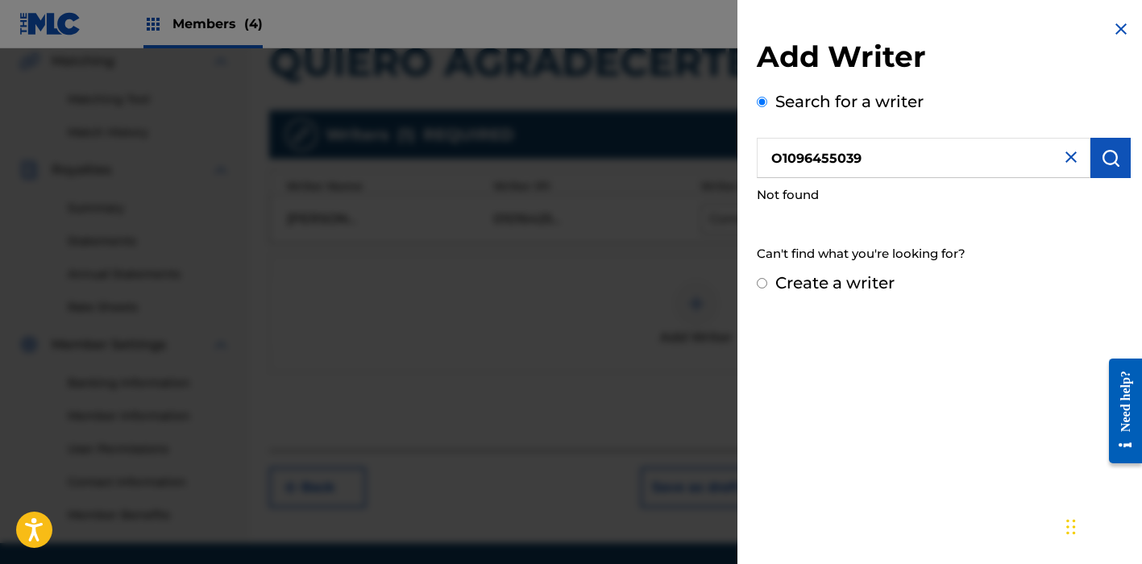
click at [814, 283] on label "Create a writer" at bounding box center [834, 282] width 119 height 19
radio input "true"
click at [767, 283] on input "Create a writer" at bounding box center [761, 283] width 10 height 10
radio input "false"
radio input "true"
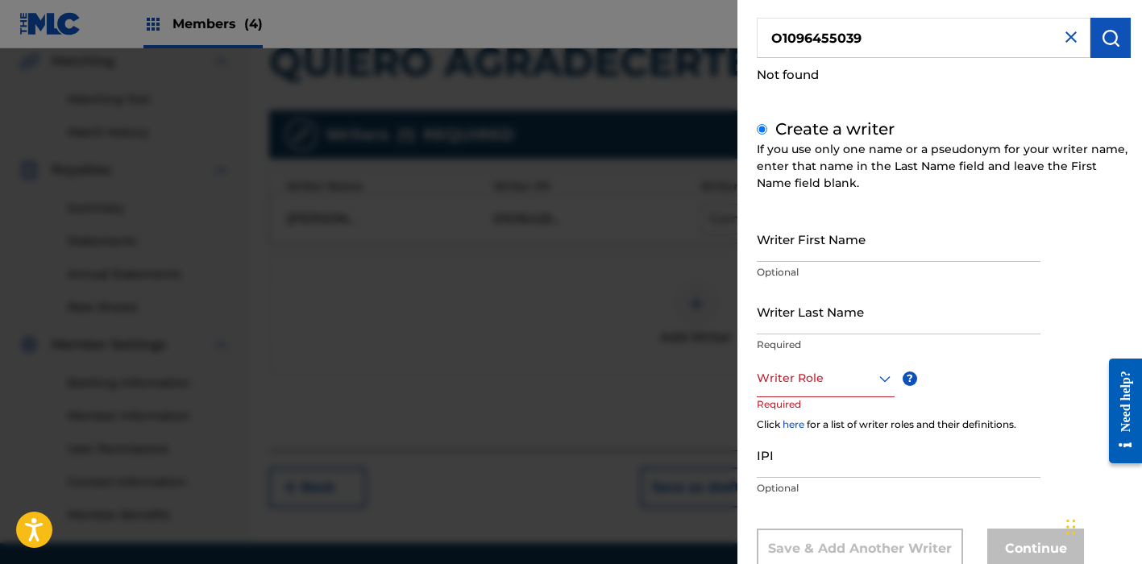
scroll to position [142, 0]
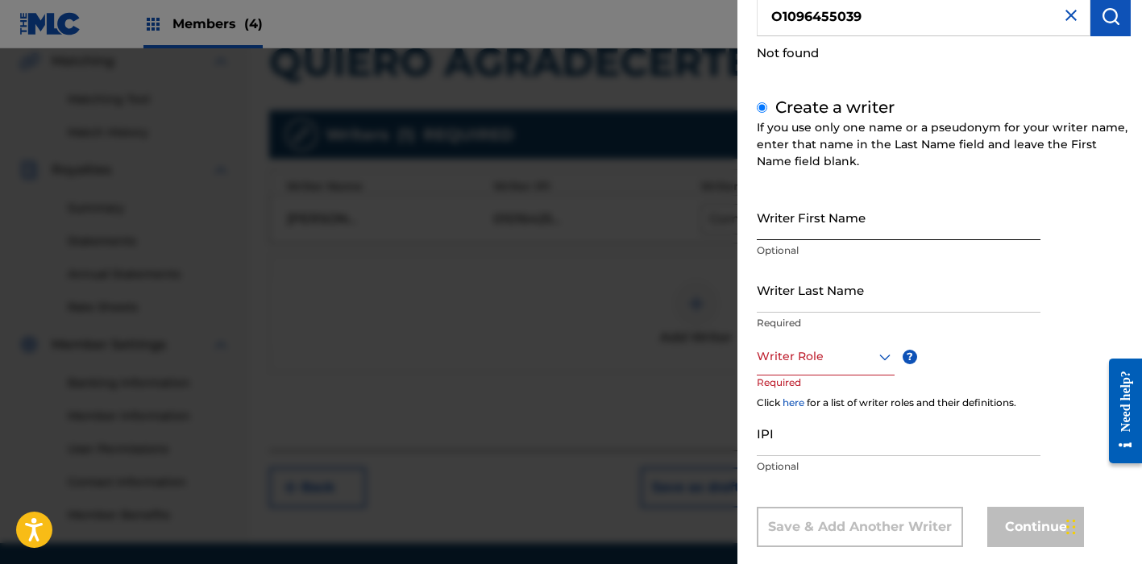
click at [797, 207] on input "Writer First Name" at bounding box center [898, 217] width 284 height 46
paste input "[PERSON_NAME]"
type input "[PERSON_NAME]"
click at [798, 303] on input "Writer Last Name" at bounding box center [898, 290] width 284 height 46
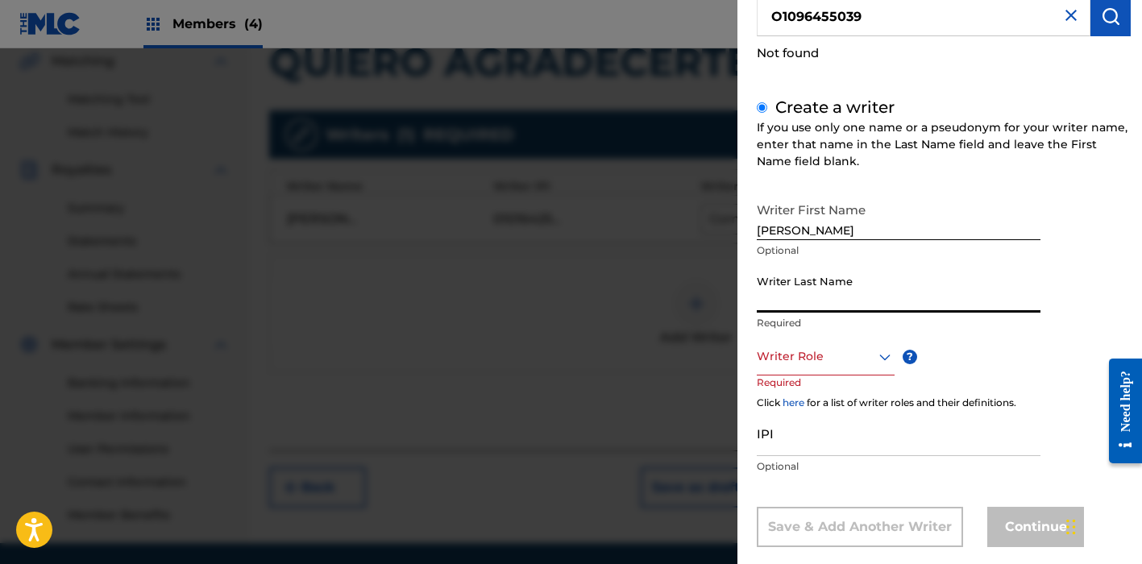
paste input "[PERSON_NAME]"
click at [791, 351] on div at bounding box center [825, 356] width 138 height 20
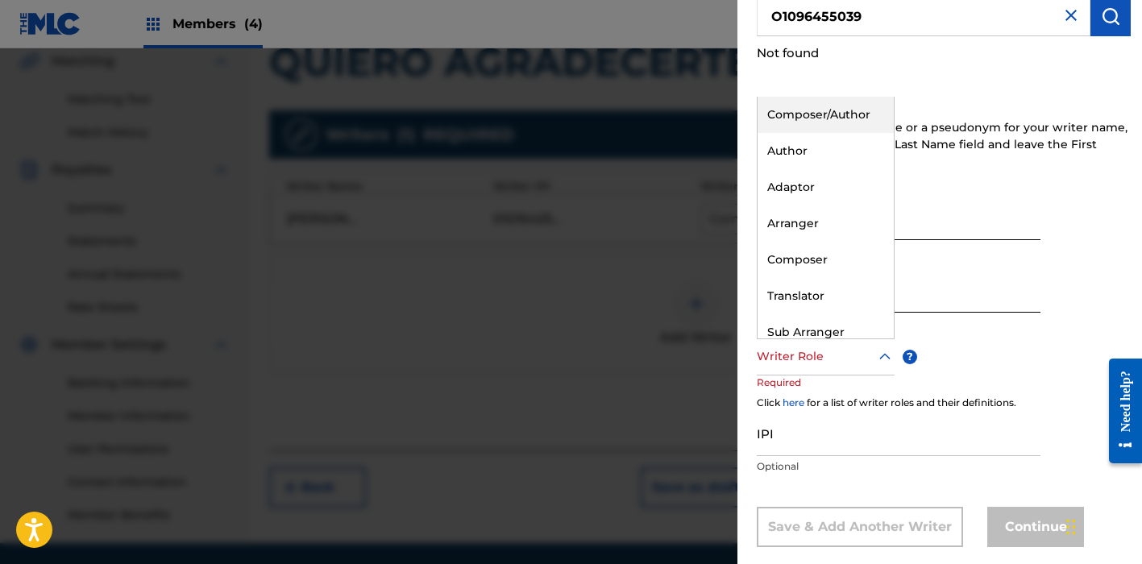
click at [793, 110] on div "Composer/Author" at bounding box center [825, 115] width 136 height 36
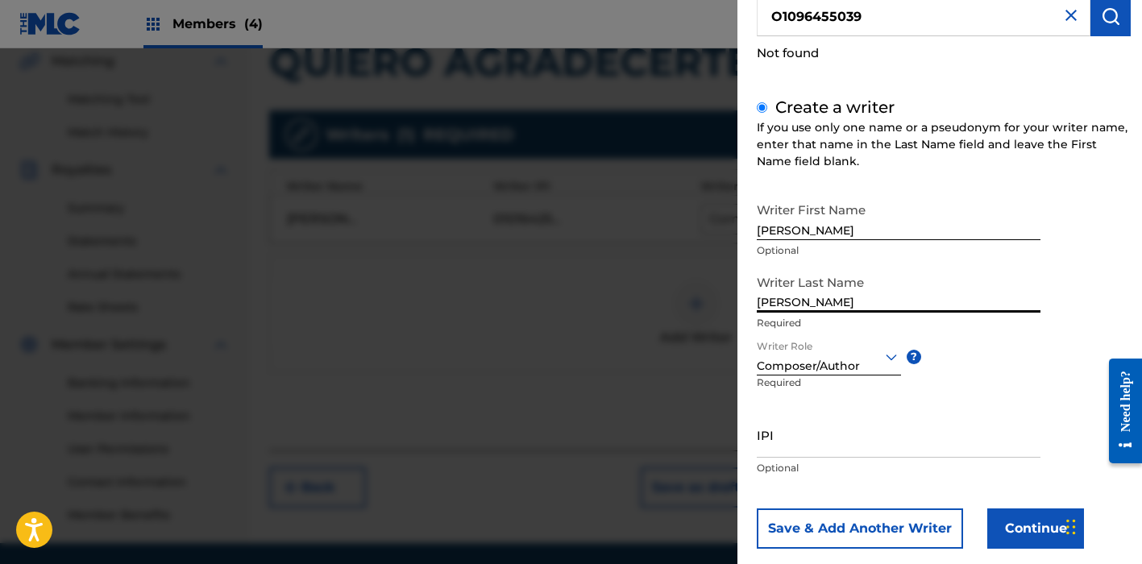
drag, startPoint x: 826, startPoint y: 300, endPoint x: 729, endPoint y: 296, distance: 96.7
click at [729, 296] on div "Add Writer Search for a writer O1096455039 Not found Create a writer If you use…" at bounding box center [571, 306] width 1142 height 516
type input "MARIN"
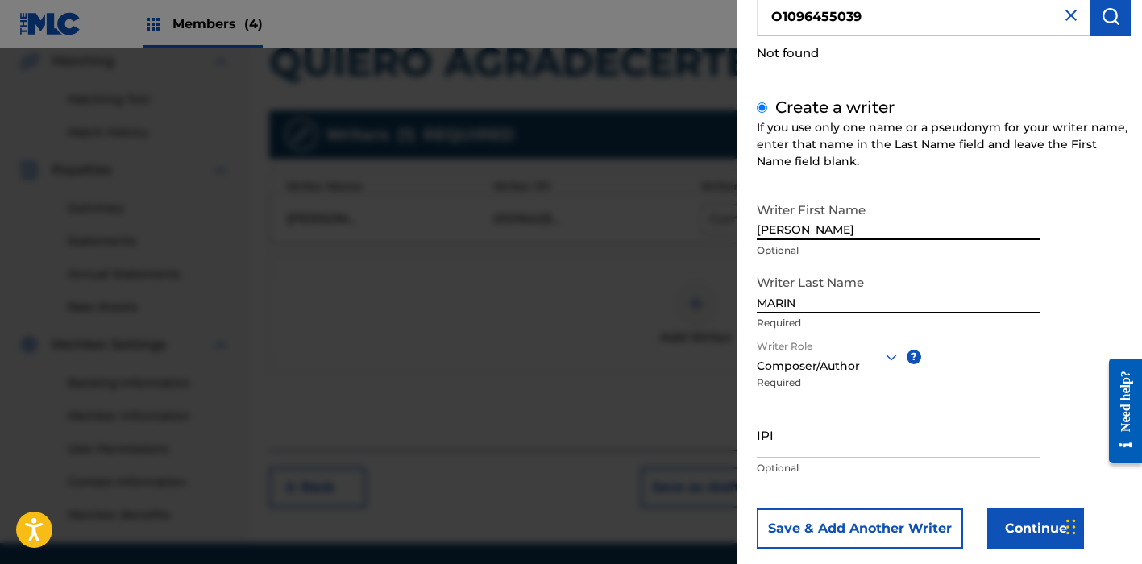
drag, startPoint x: 823, startPoint y: 230, endPoint x: 751, endPoint y: 230, distance: 71.7
click at [751, 230] on div "Add Writer Search for a writer O1096455039 Not found Create a writer If you use…" at bounding box center [943, 225] width 412 height 734
type input "[PERSON_NAME]"
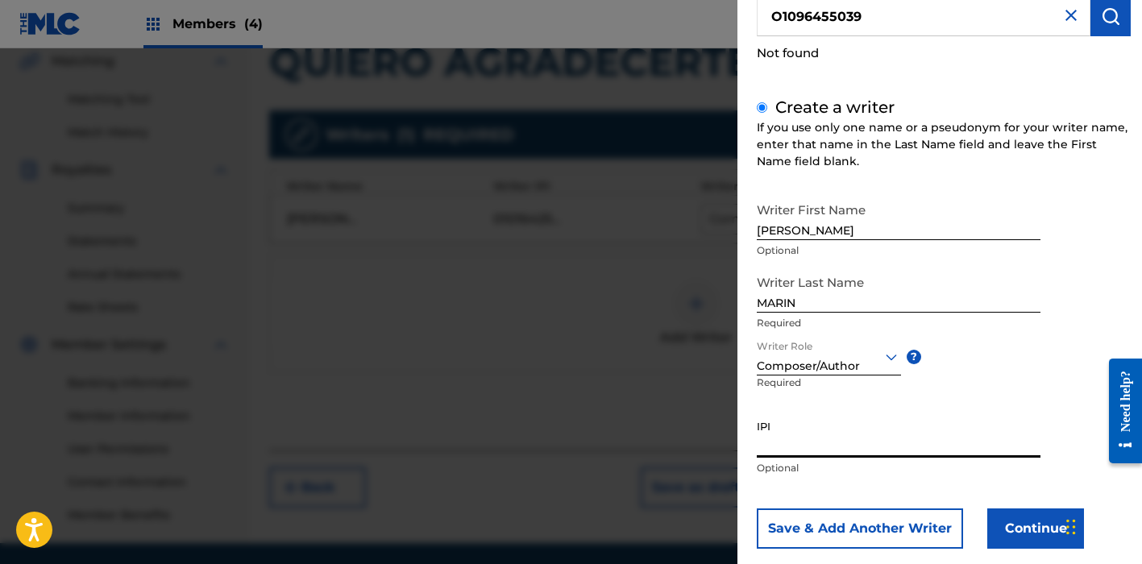
click at [809, 447] on input "IPI" at bounding box center [898, 435] width 284 height 46
paste input "1096455039"
click at [760, 448] on input "1096455039" at bounding box center [898, 435] width 284 height 46
type input "01096455039"
click at [1015, 536] on button "Continue" at bounding box center [1035, 528] width 97 height 40
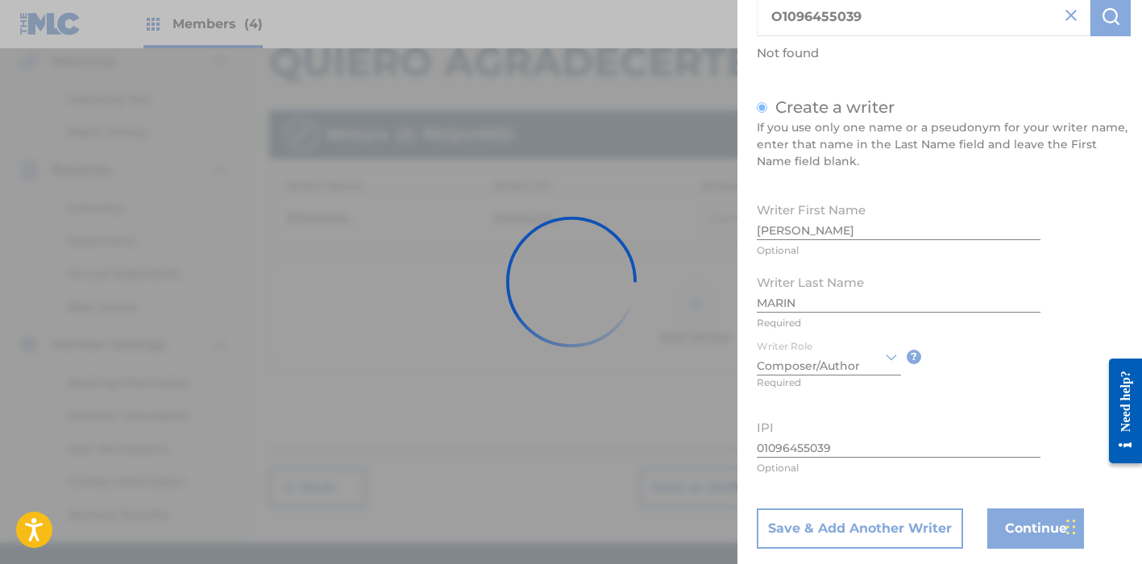
scroll to position [0, 0]
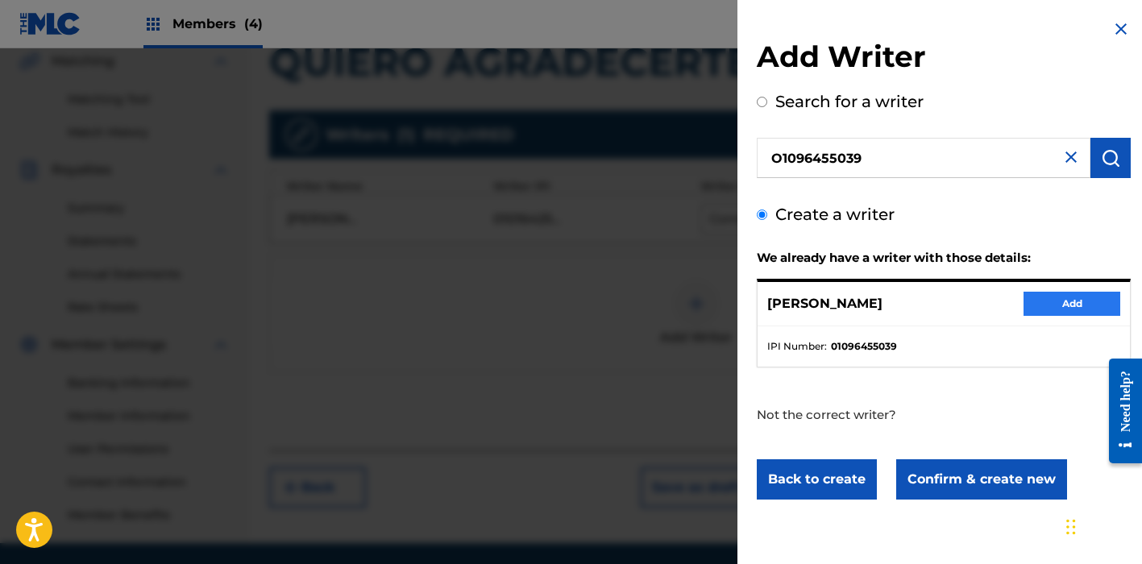
click at [1084, 300] on button "Add" at bounding box center [1071, 304] width 97 height 24
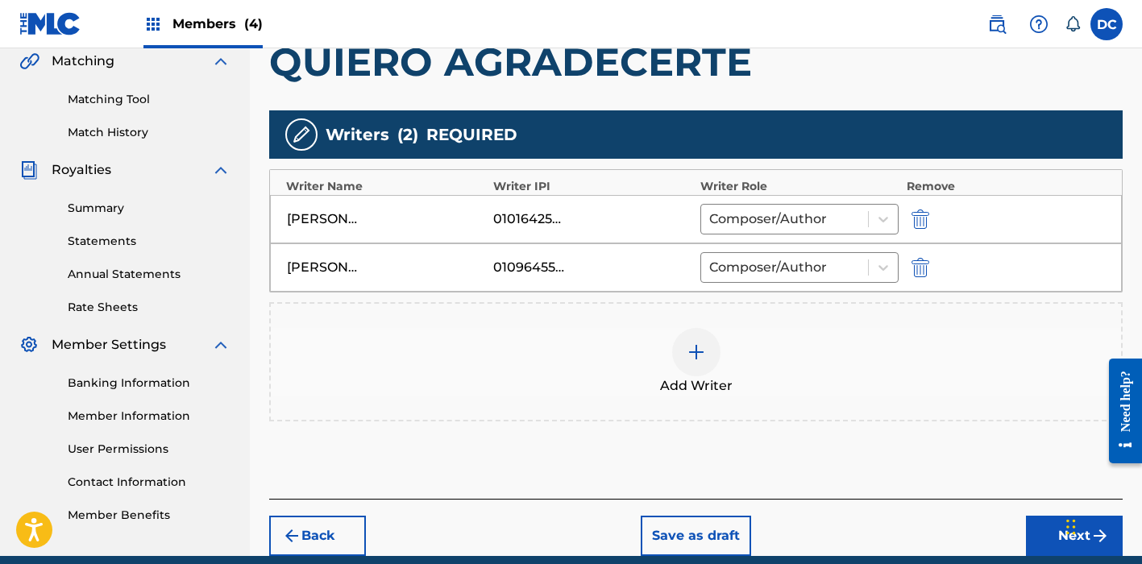
click at [718, 371] on div "Add Writer" at bounding box center [696, 362] width 850 height 68
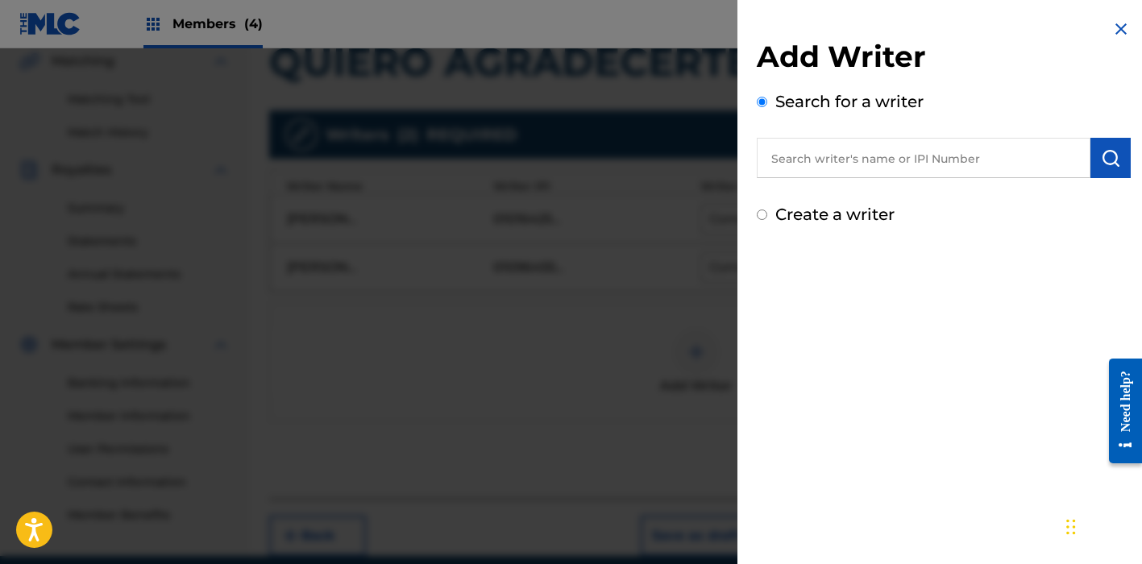
click at [857, 147] on input "text" at bounding box center [923, 158] width 334 height 40
paste input "3742398"
click at [761, 155] on input "3742398" at bounding box center [923, 158] width 334 height 40
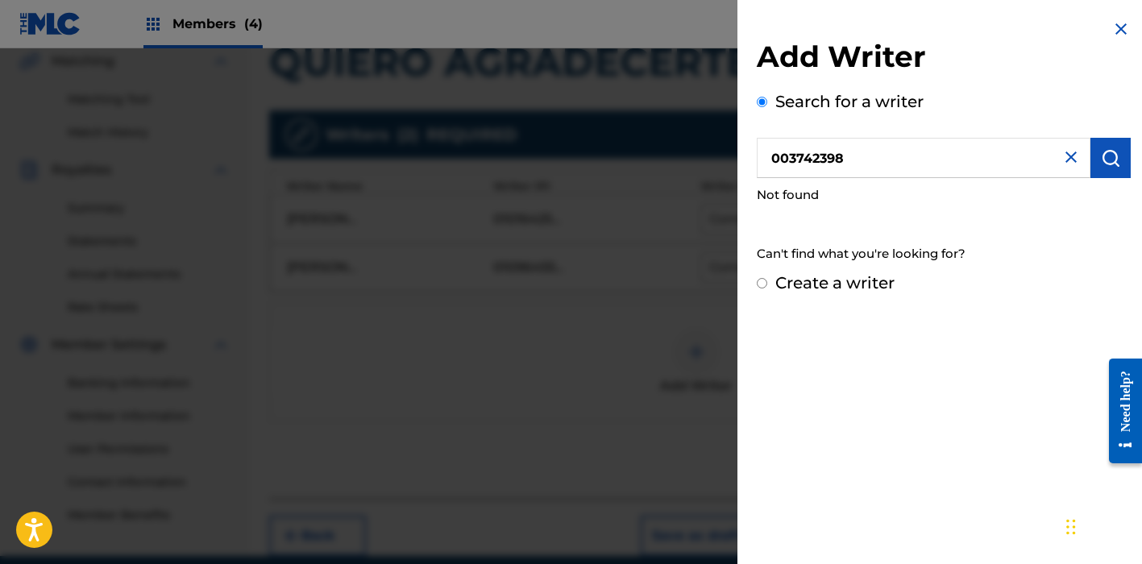
drag, startPoint x: 814, startPoint y: 156, endPoint x: 740, endPoint y: 153, distance: 74.2
click at [739, 153] on div "Add Writer Search for a writer 003742398 Not found Can't find what you're looki…" at bounding box center [943, 157] width 412 height 314
paste input "[PERSON_NAME]"
click at [831, 156] on input "[PERSON_NAME]" at bounding box center [923, 158] width 334 height 40
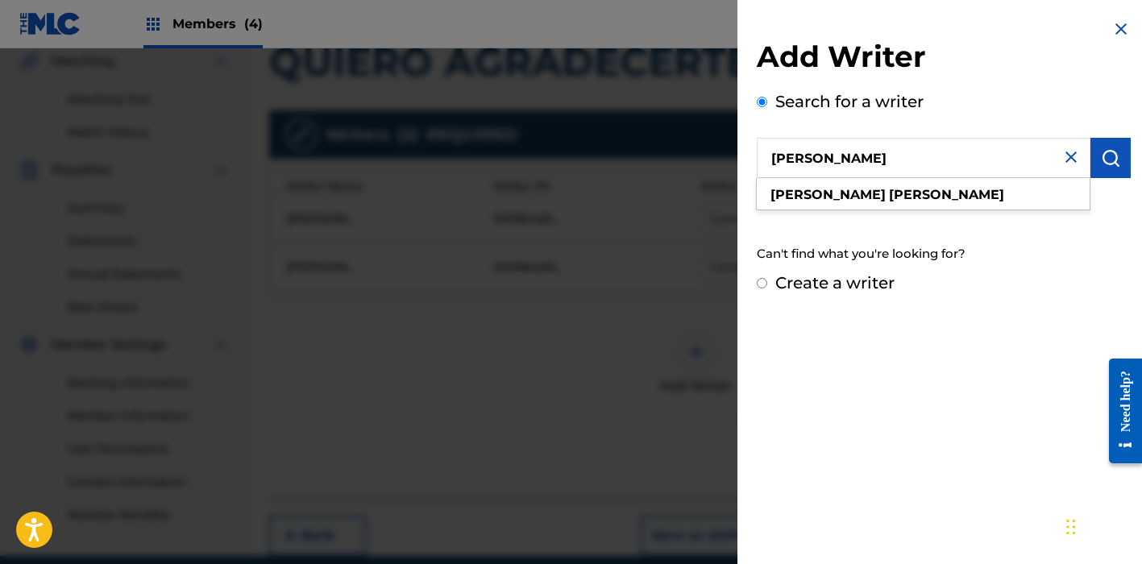
type input "[PERSON_NAME]"
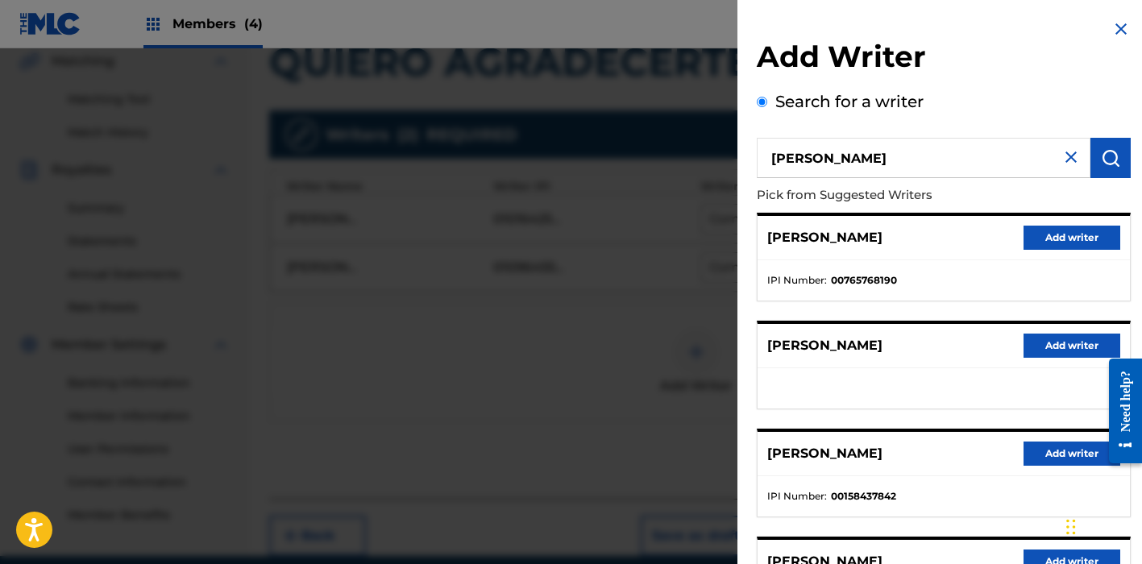
click at [865, 276] on strong "00765768190" at bounding box center [864, 280] width 66 height 15
copy strong "00765768190"
click at [1071, 232] on button "Add writer" at bounding box center [1071, 238] width 97 height 24
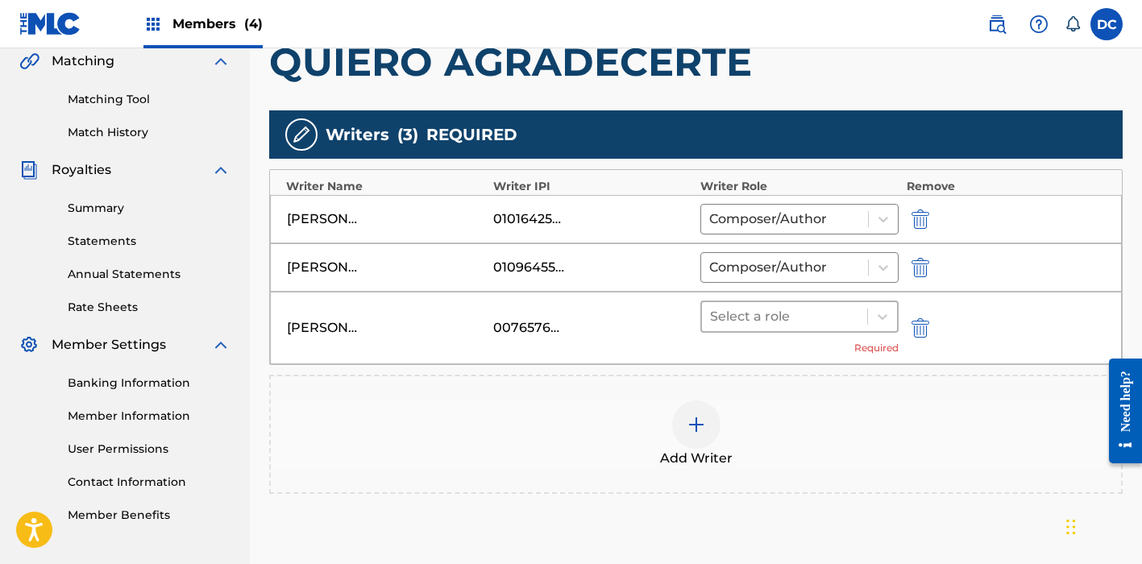
click at [773, 313] on div at bounding box center [784, 316] width 149 height 23
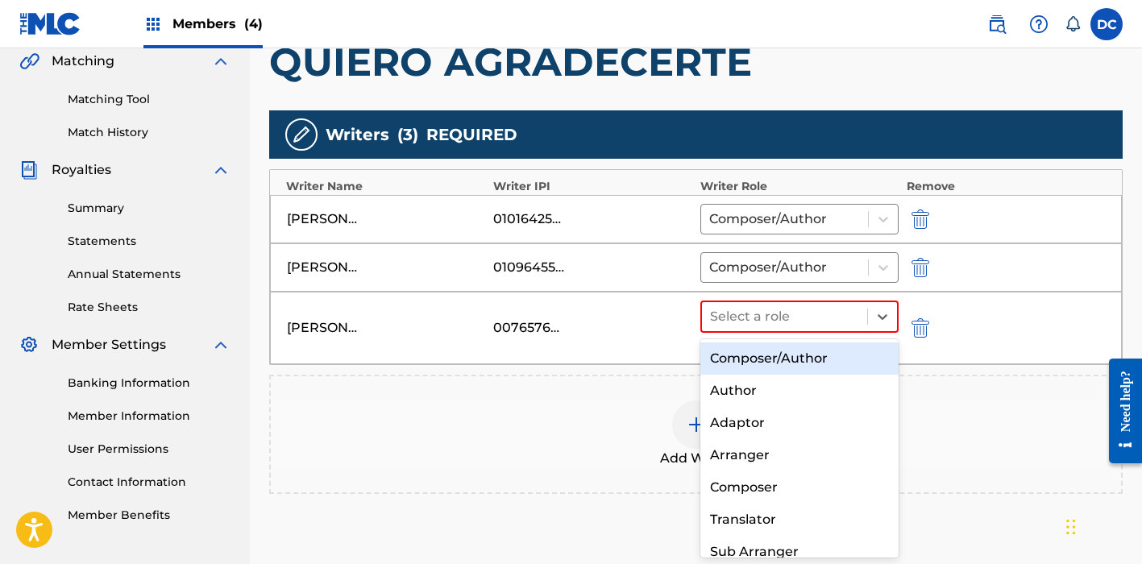
click at [793, 350] on div "Composer/Author" at bounding box center [799, 358] width 198 height 32
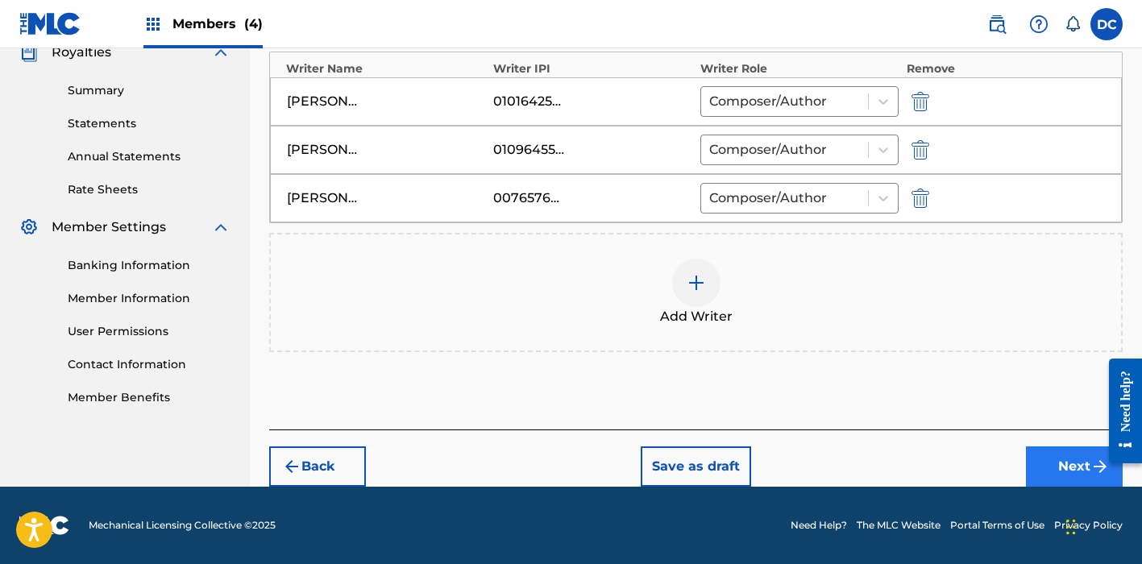
click at [1034, 466] on button "Next" at bounding box center [1074, 466] width 97 height 40
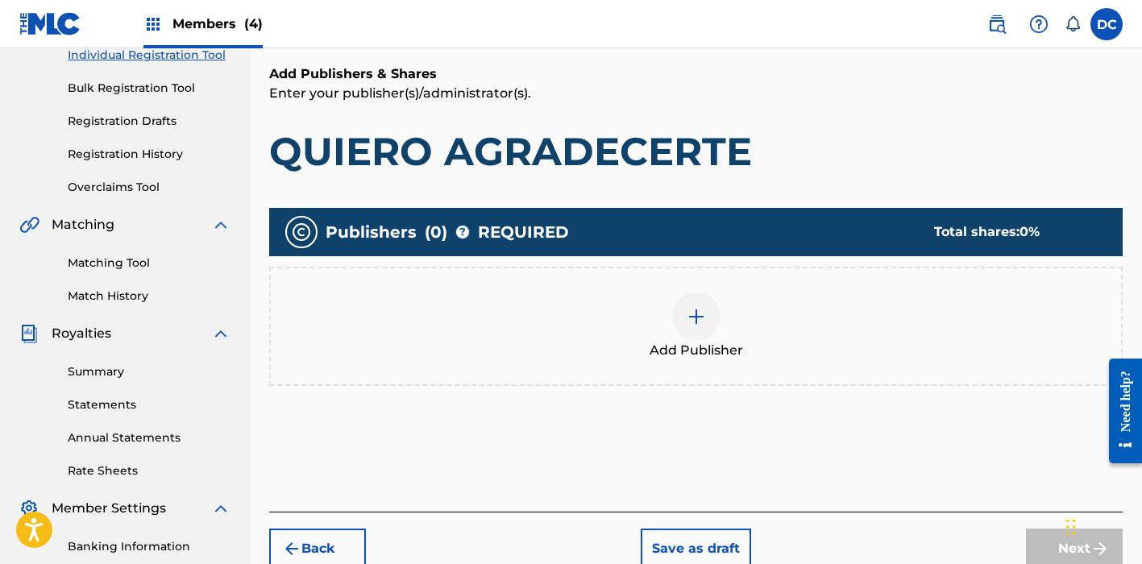
scroll to position [217, 0]
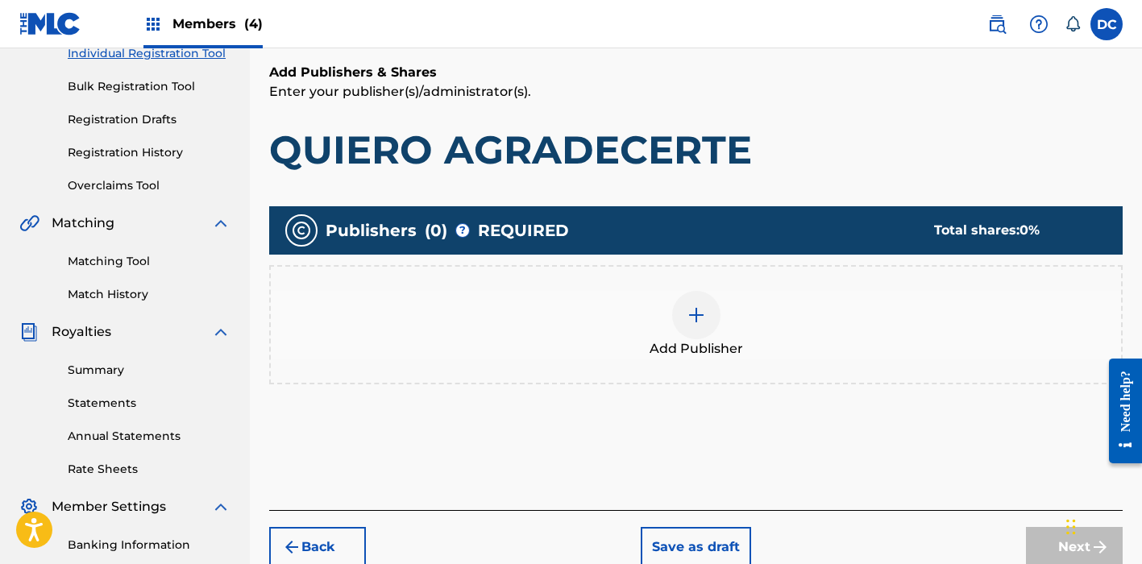
click at [741, 325] on div "Add Publisher" at bounding box center [696, 325] width 850 height 68
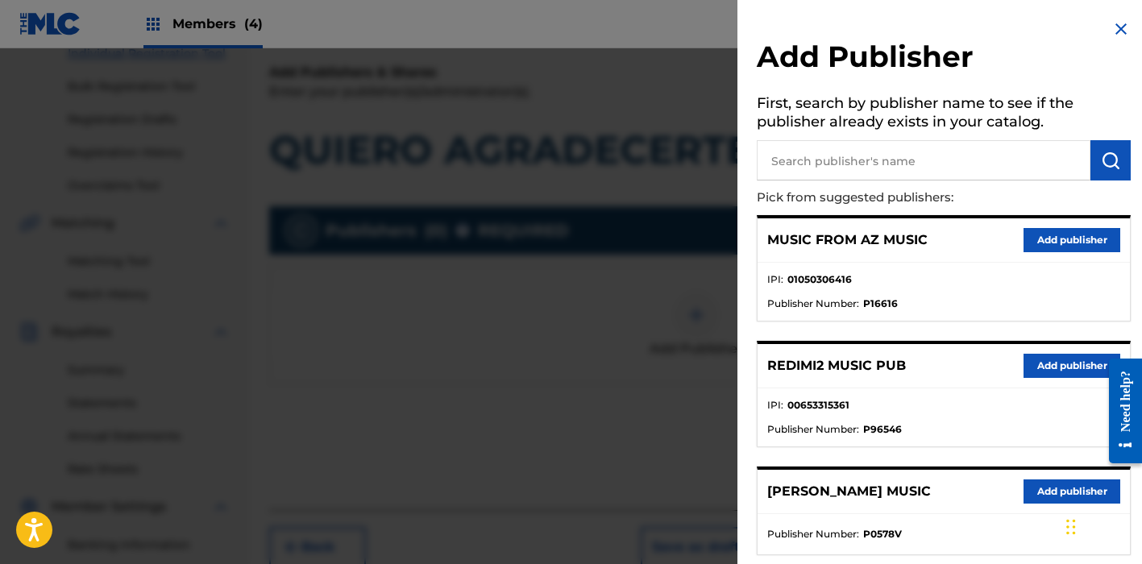
click at [809, 155] on input "text" at bounding box center [923, 160] width 334 height 40
type input "LK"
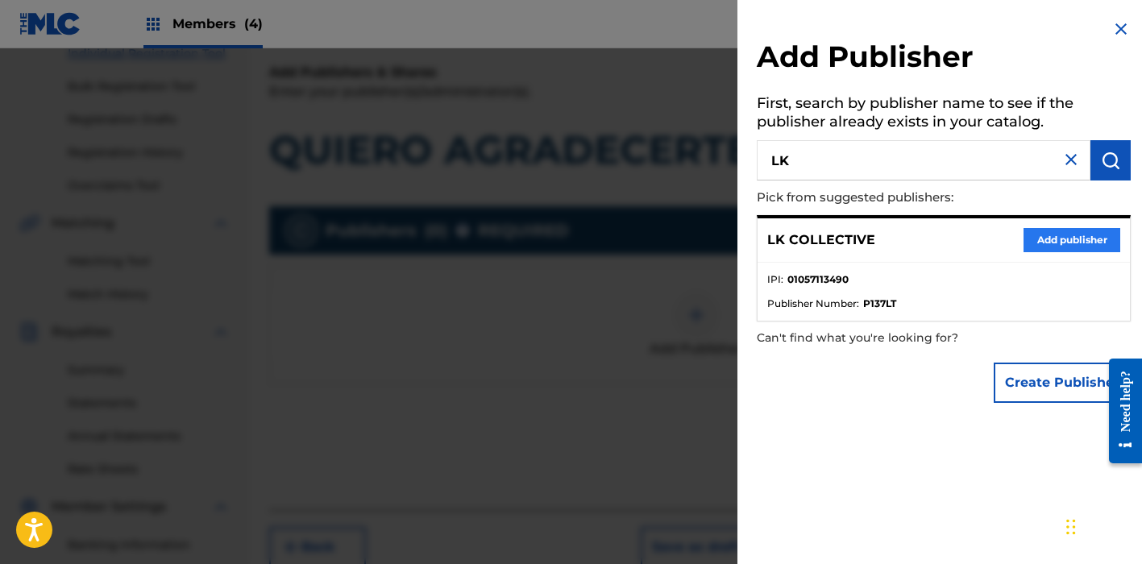
click at [1049, 247] on button "Add publisher" at bounding box center [1071, 240] width 97 height 24
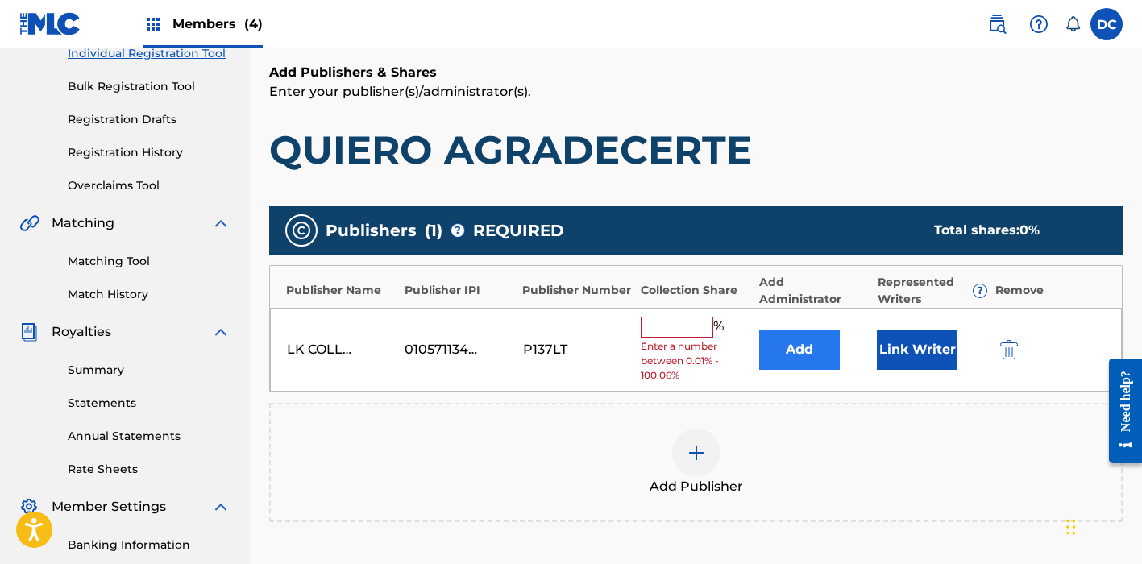
click at [814, 343] on button "Add" at bounding box center [799, 349] width 81 height 40
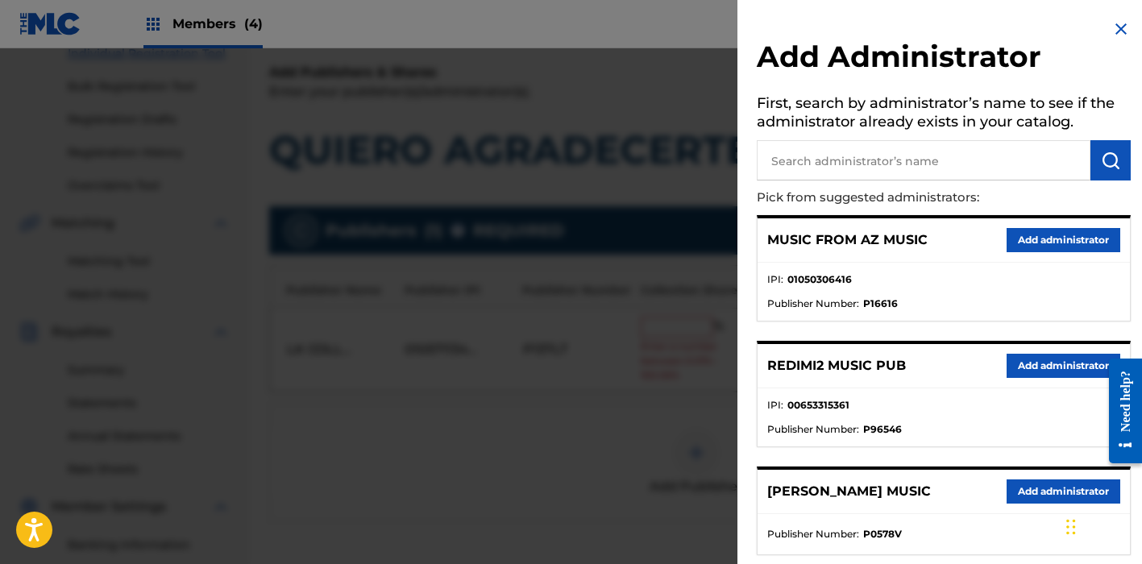
click at [849, 160] on input "text" at bounding box center [923, 160] width 334 height 40
type input "HEAVEN"
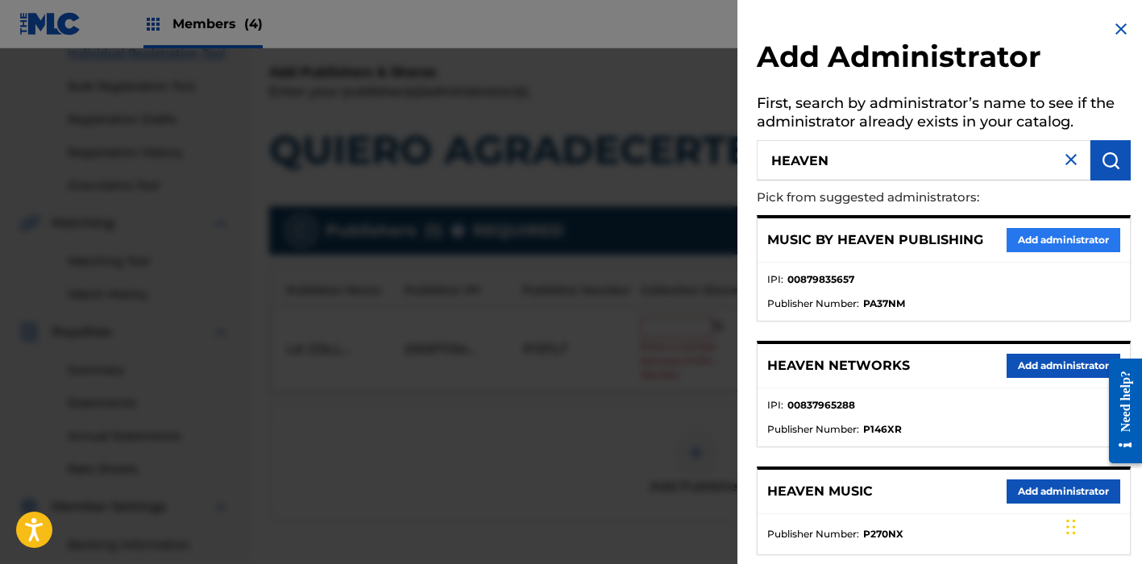
click at [1038, 229] on button "Add administrator" at bounding box center [1063, 240] width 114 height 24
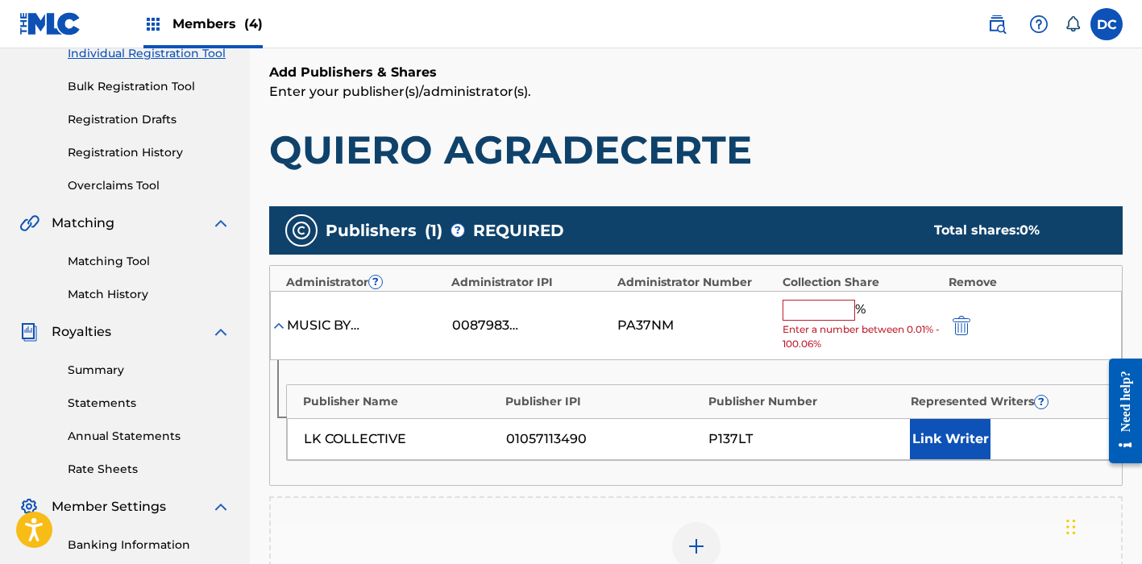
click at [799, 315] on input "text" at bounding box center [818, 310] width 73 height 21
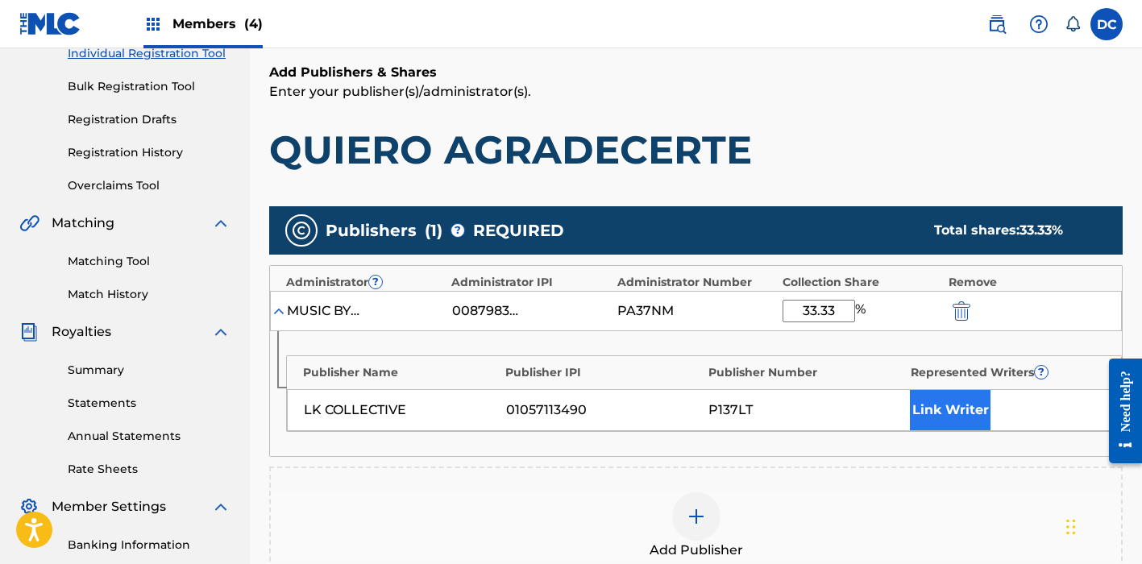
type input "33.33"
click at [968, 420] on button "Link Writer" at bounding box center [950, 410] width 81 height 40
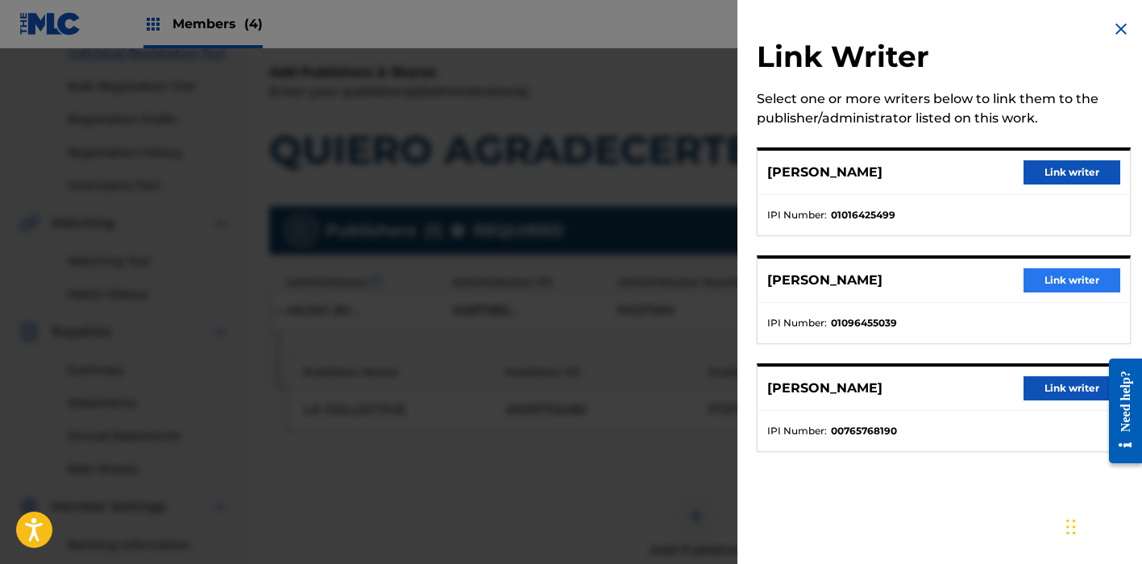
click at [1041, 276] on button "Link writer" at bounding box center [1071, 280] width 97 height 24
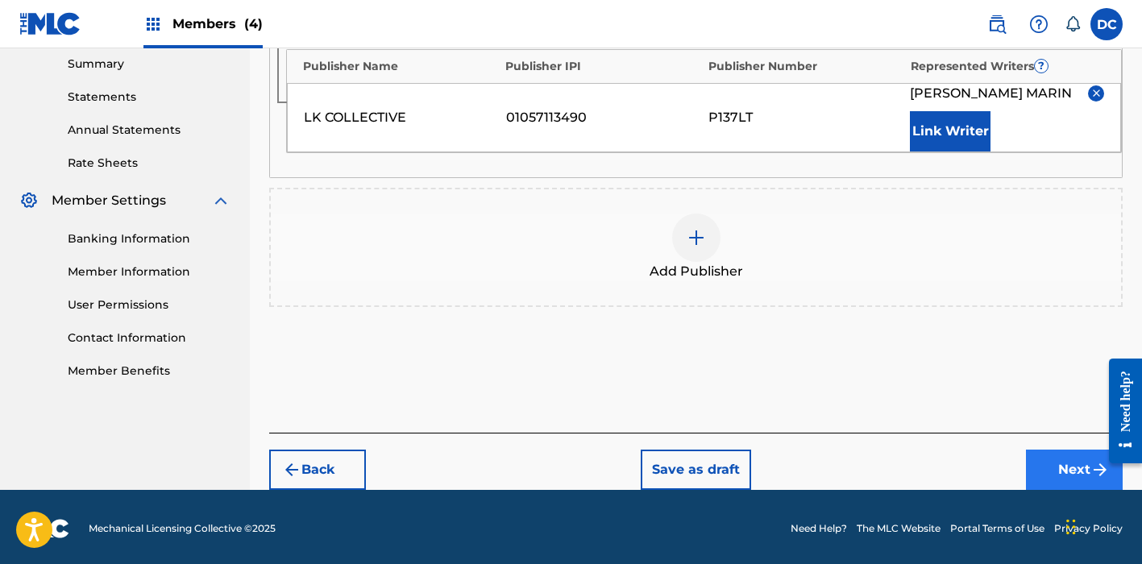
click at [1071, 470] on button "Next" at bounding box center [1074, 470] width 97 height 40
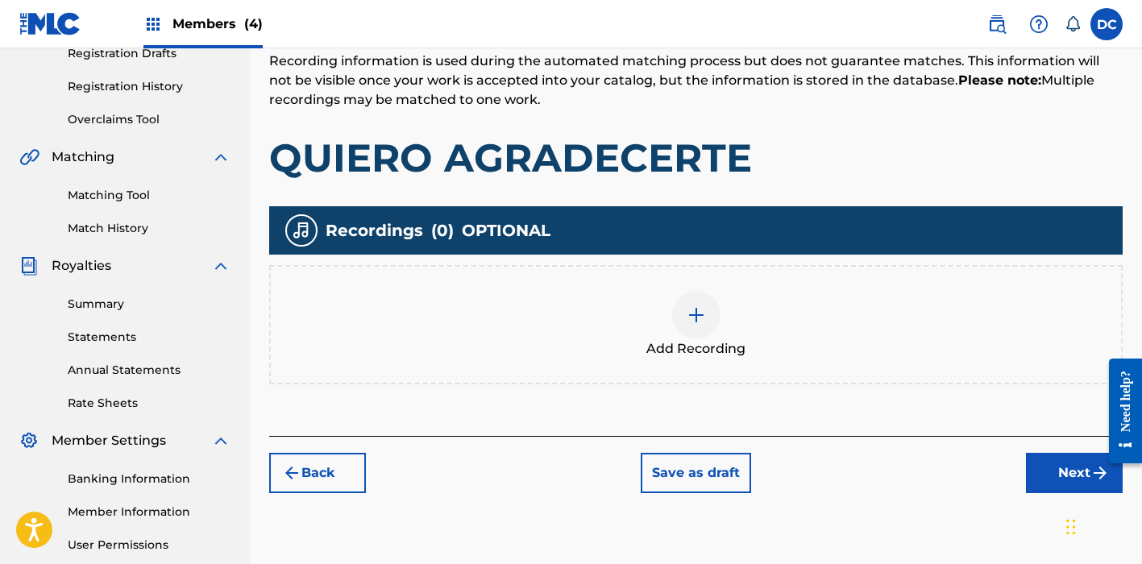
scroll to position [280, 0]
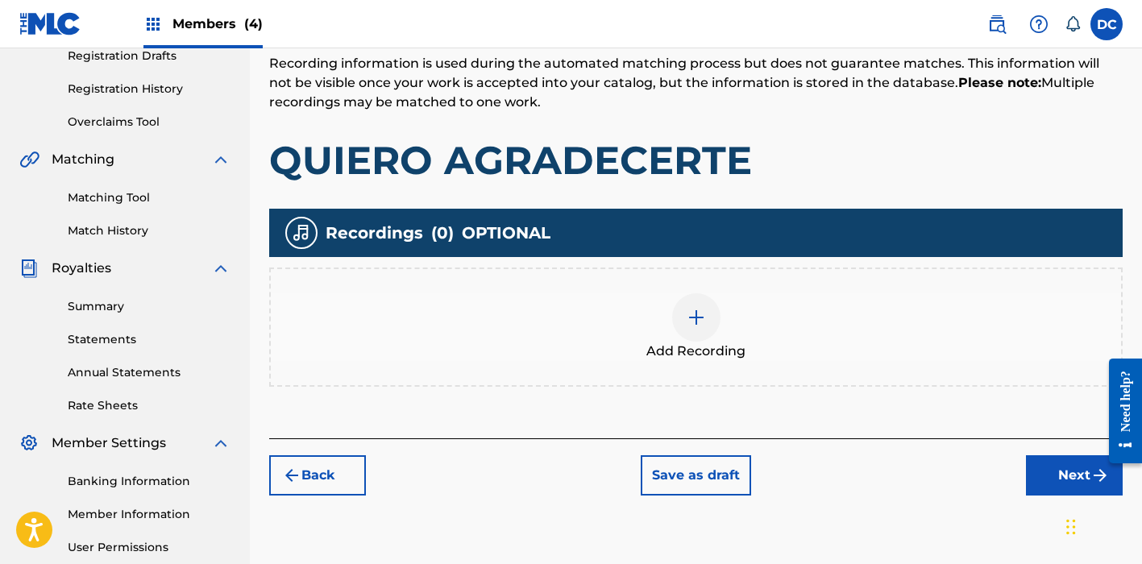
click at [758, 330] on div "Add Recording" at bounding box center [696, 327] width 850 height 68
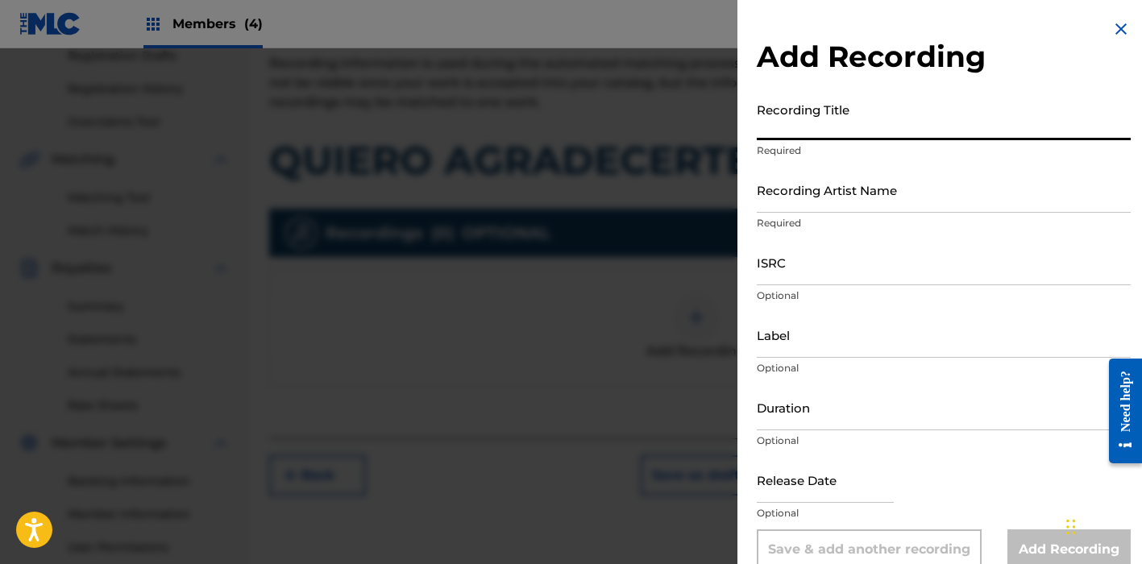
click at [853, 107] on input "Recording Title" at bounding box center [943, 117] width 374 height 46
paste input "Quiero Agradecerte"
type input "Quiero Agradecerte"
paste input "[PERSON_NAME]"
click at [807, 199] on input "Recording Artist Name" at bounding box center [943, 190] width 374 height 46
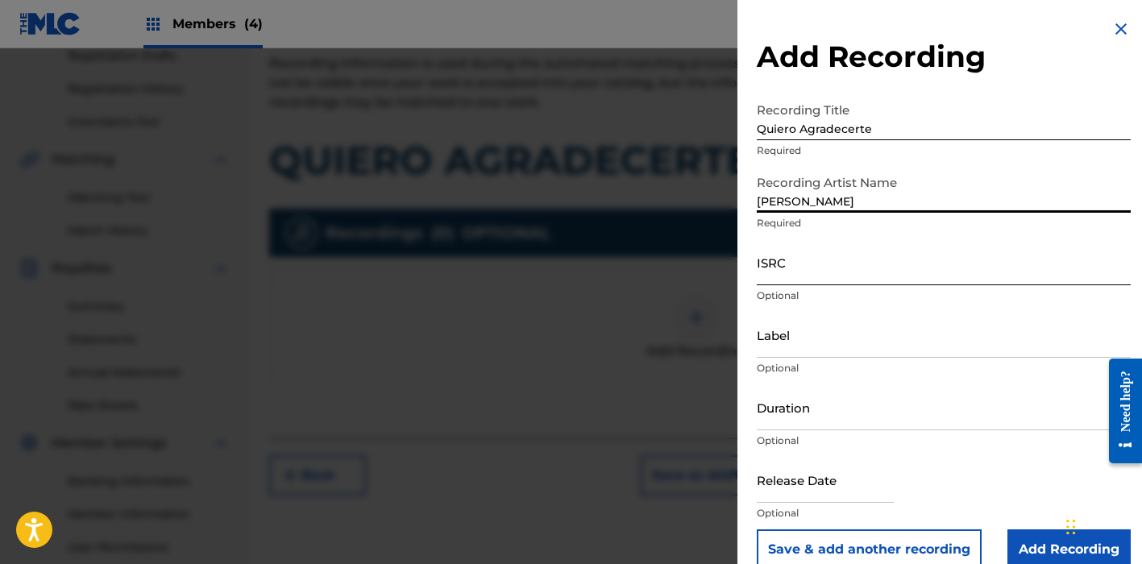
type input "[PERSON_NAME]"
click at [786, 276] on input "ISRC" at bounding box center [943, 262] width 374 height 46
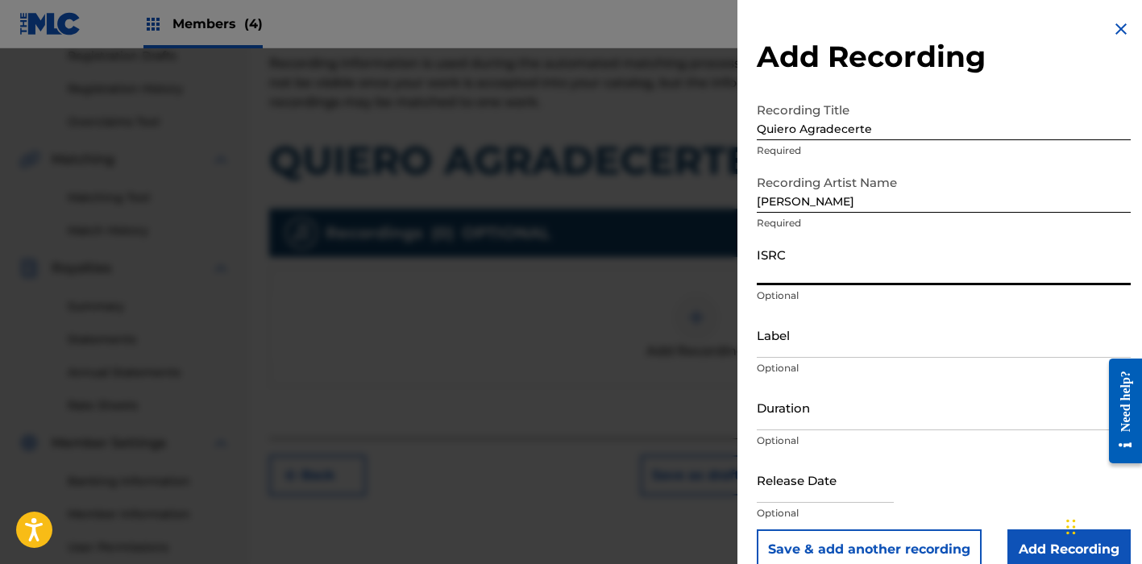
paste input "QZ2J21509289"
type input "QZ2J21509289"
click at [806, 338] on input "Label" at bounding box center [943, 335] width 374 height 46
paste input "LK Collective"
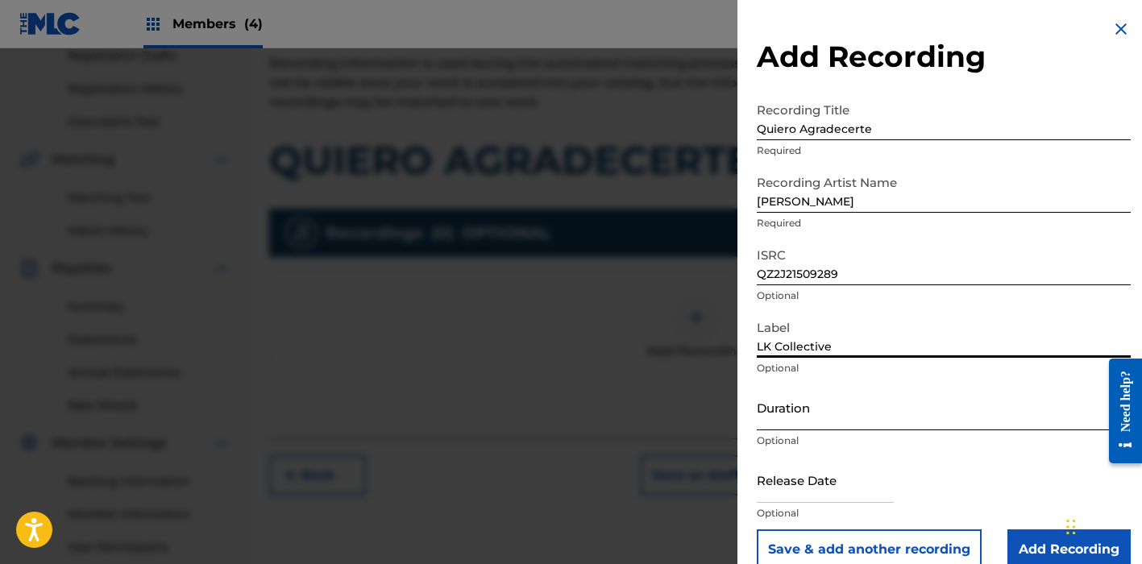
type input "LK Collective"
click at [830, 429] on input "Duration" at bounding box center [943, 407] width 374 height 46
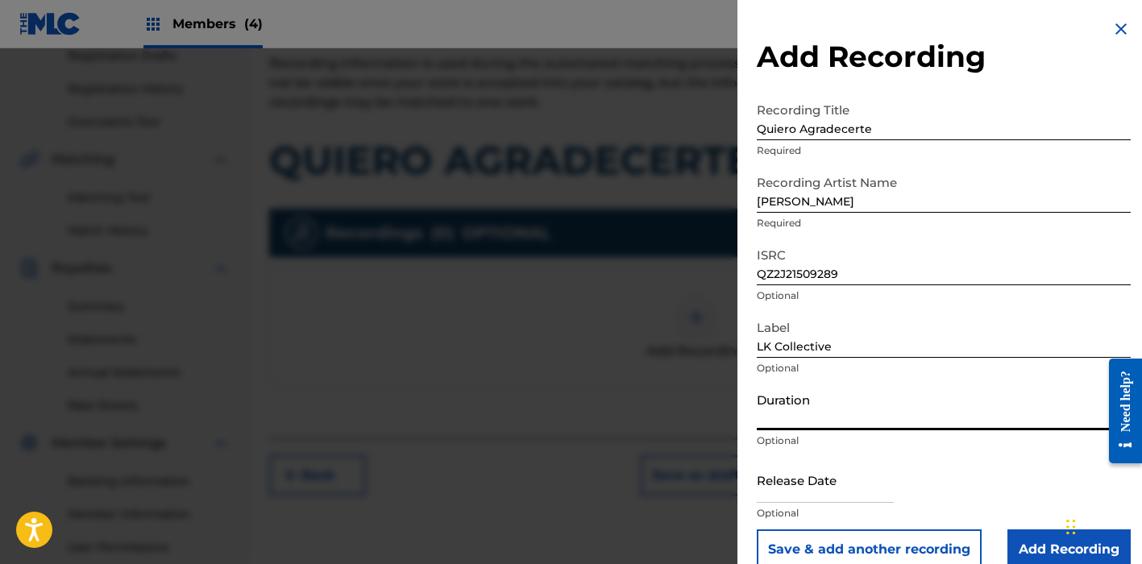
paste input "00:07:56"
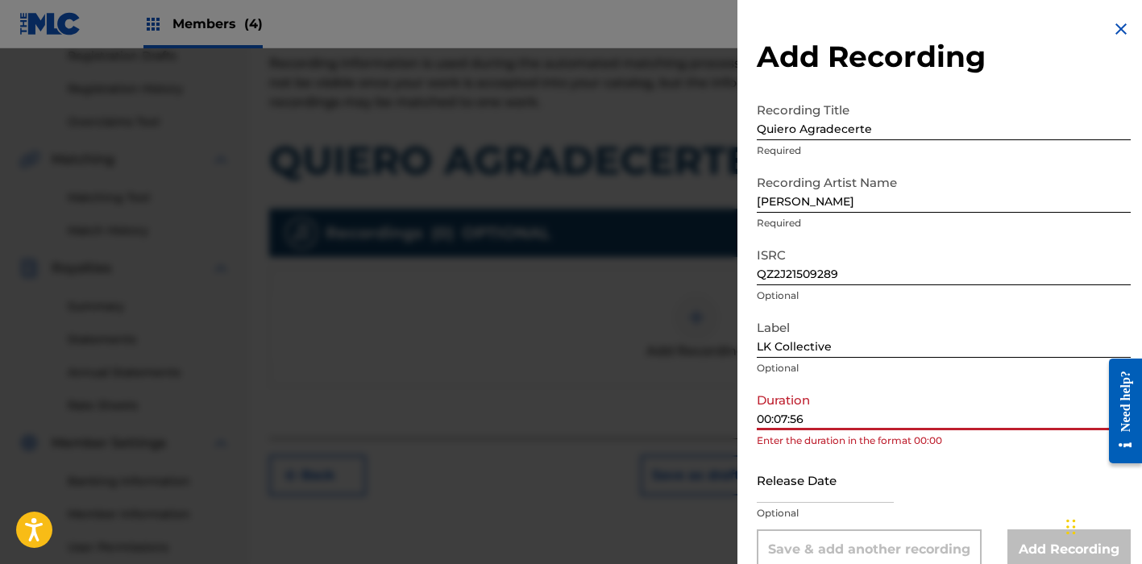
click at [772, 421] on input "00:07:56" at bounding box center [943, 407] width 374 height 46
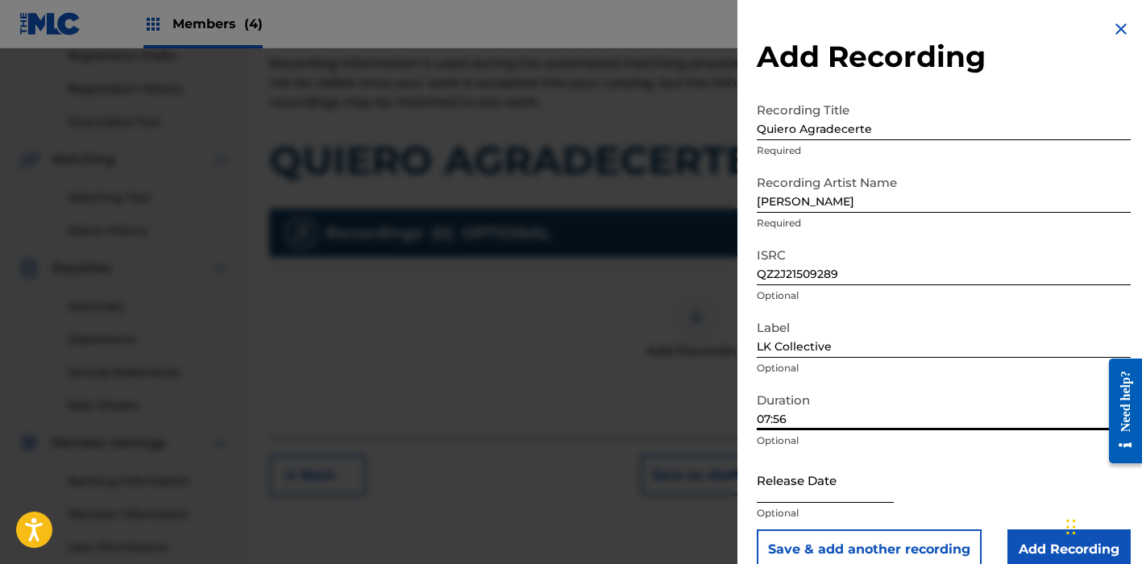
type input "07:56"
click at [795, 493] on input "text" at bounding box center [824, 480] width 137 height 46
select select "8"
select select "2025"
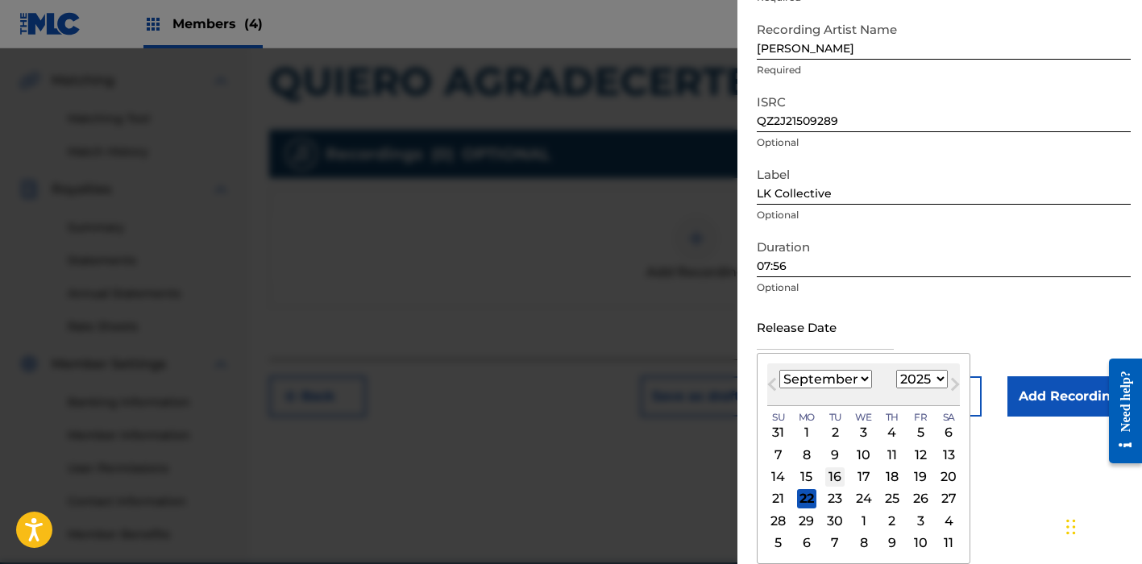
scroll to position [375, 0]
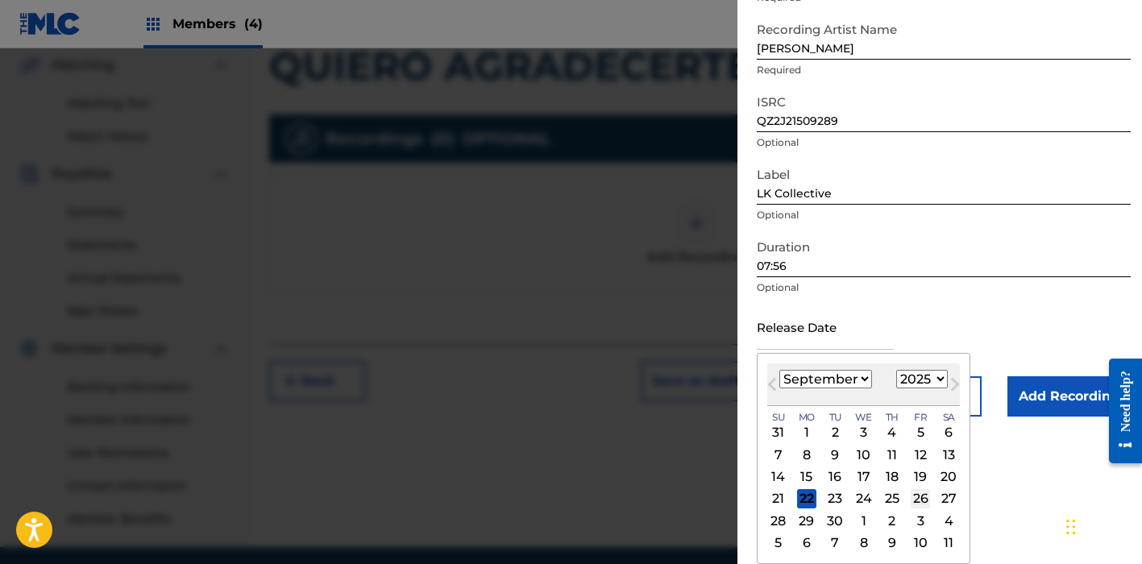
click at [910, 496] on div "26" at bounding box center [919, 498] width 19 height 19
type input "[DATE]"
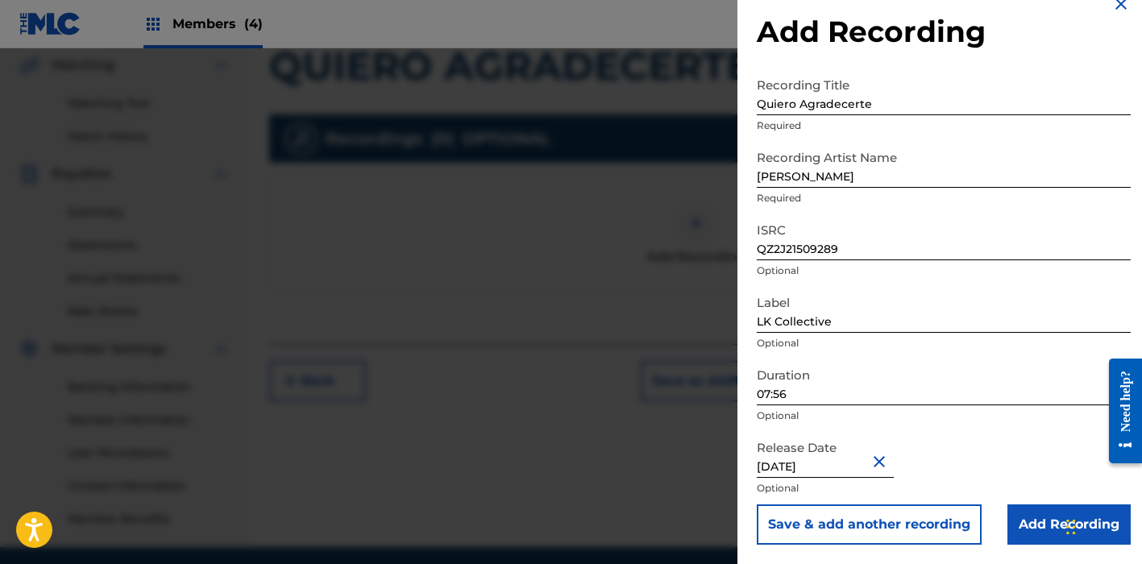
scroll to position [25, 0]
click at [1029, 524] on input "Add Recording" at bounding box center [1068, 524] width 123 height 40
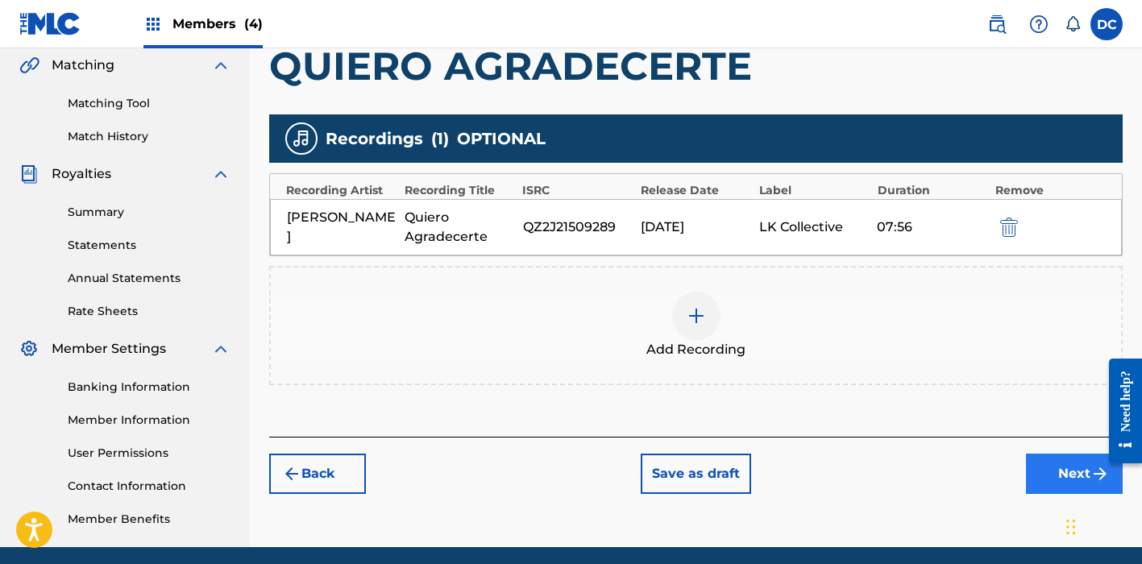
click at [1063, 470] on button "Next" at bounding box center [1074, 474] width 97 height 40
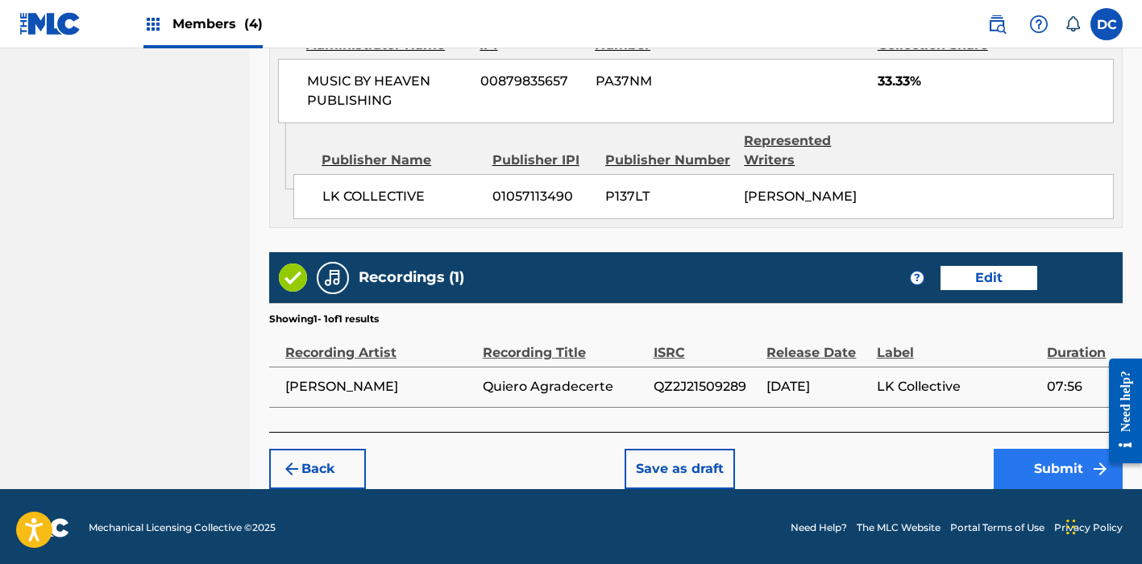
click at [1036, 465] on button "Submit" at bounding box center [1057, 469] width 129 height 40
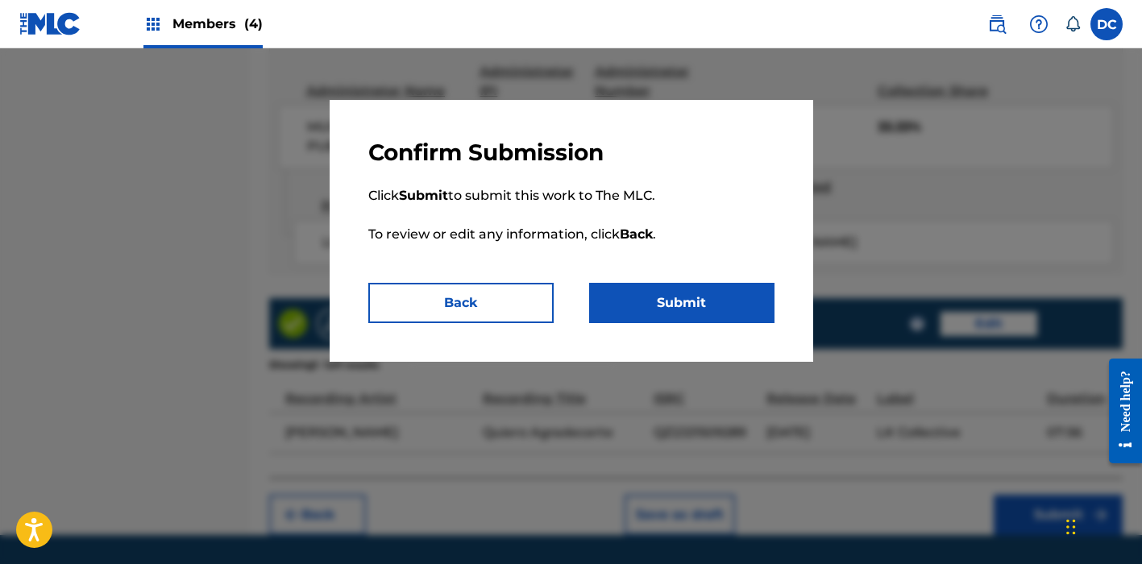
scroll to position [909, 0]
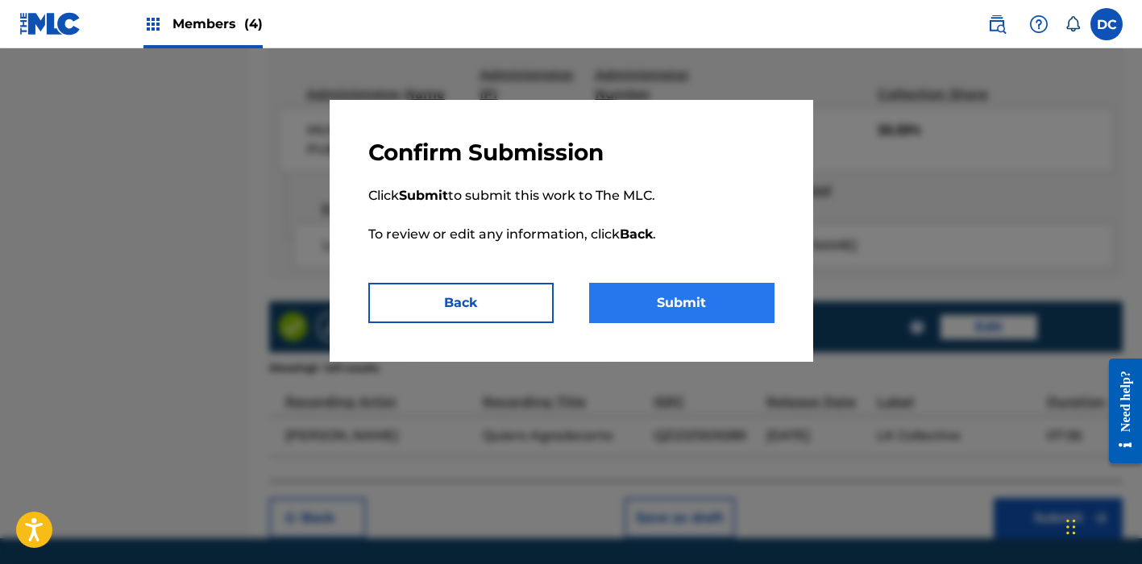
click at [708, 292] on button "Submit" at bounding box center [681, 303] width 185 height 40
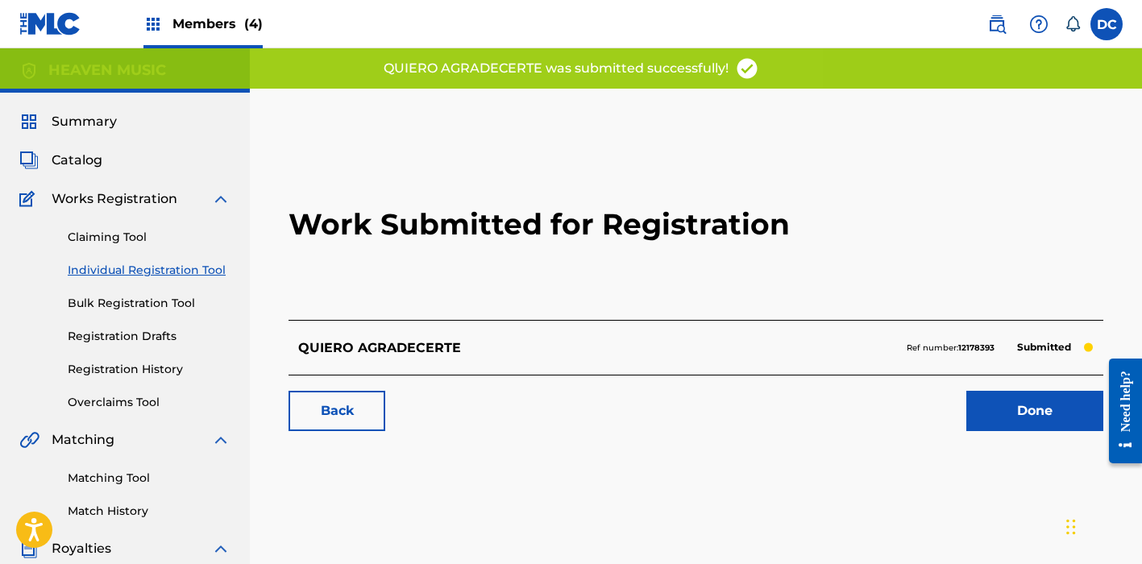
click at [977, 349] on strong "12178393" at bounding box center [976, 347] width 36 height 10
copy strong "12178393"
